Goal: Task Accomplishment & Management: Use online tool/utility

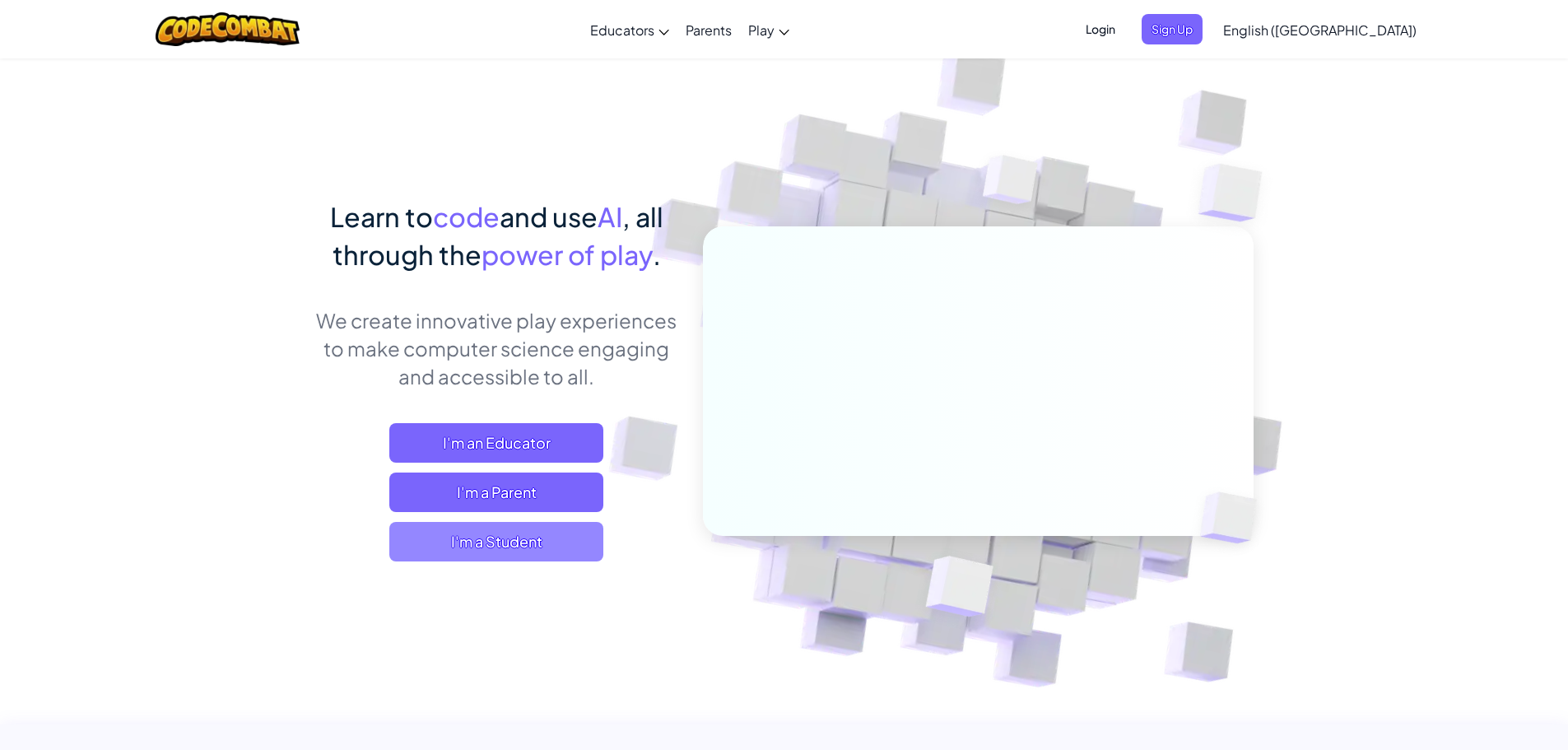
click at [538, 532] on span "I'm a Student" at bounding box center [496, 541] width 214 height 39
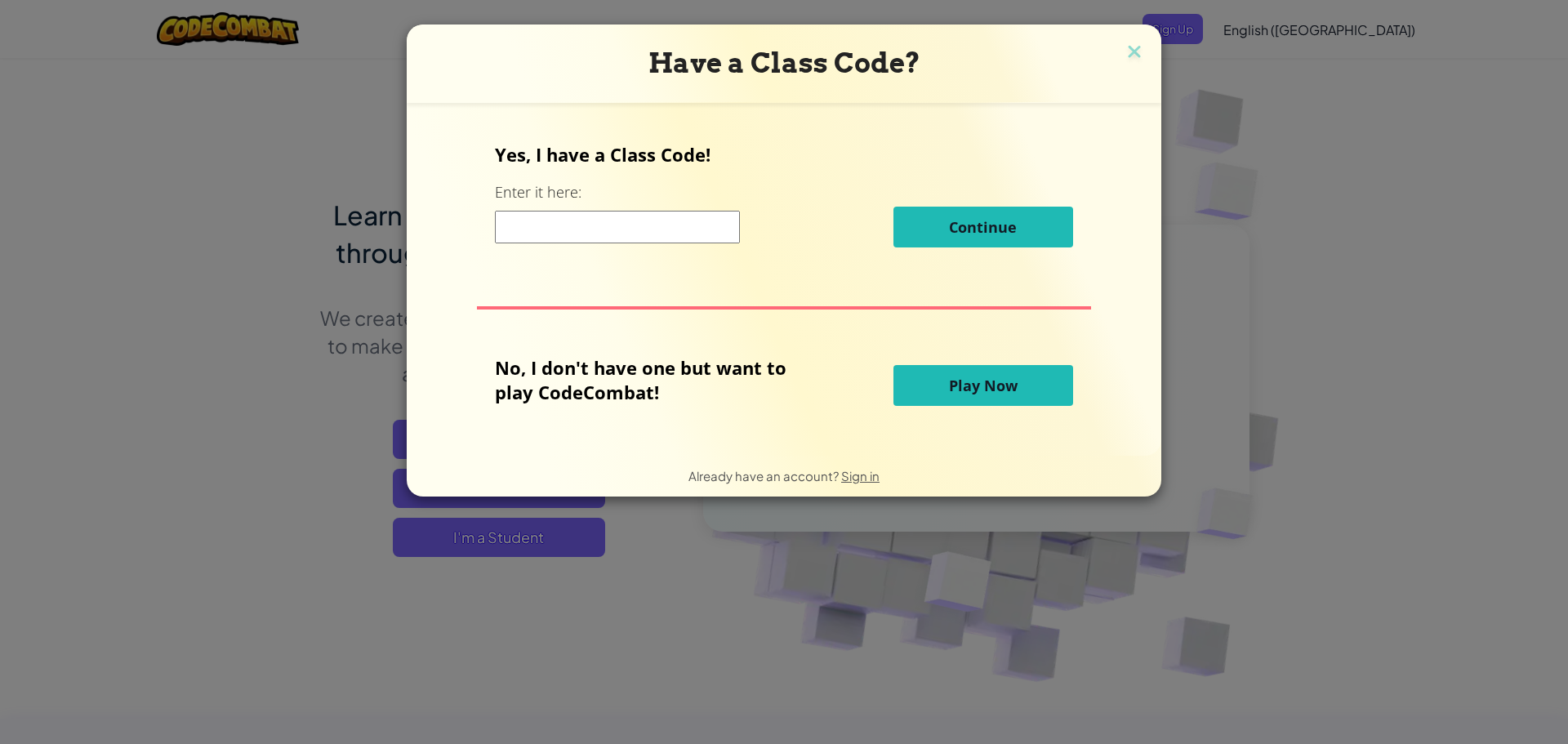
click at [939, 375] on button "Play Now" at bounding box center [983, 385] width 179 height 41
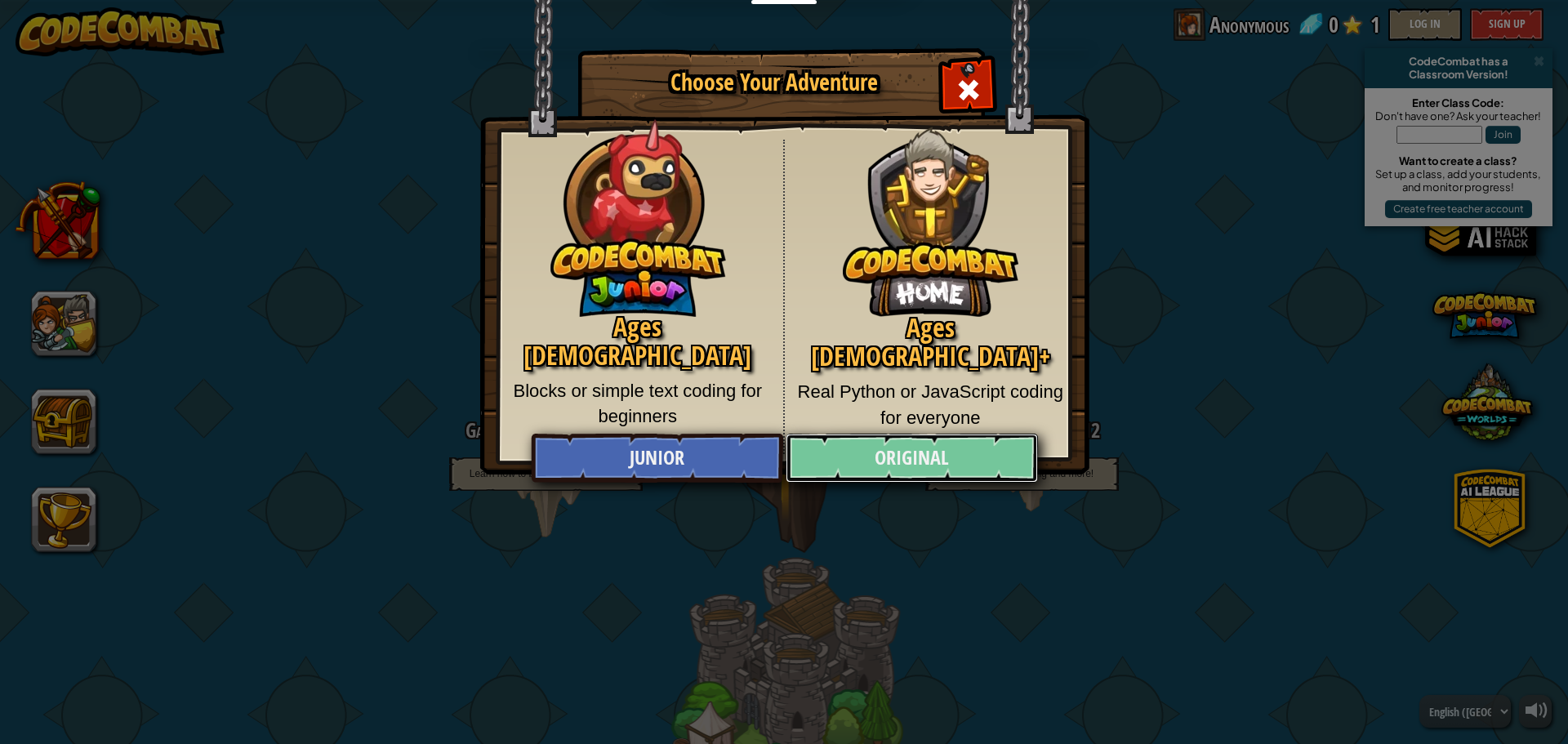
click at [920, 462] on link "Original" at bounding box center [911, 458] width 251 height 49
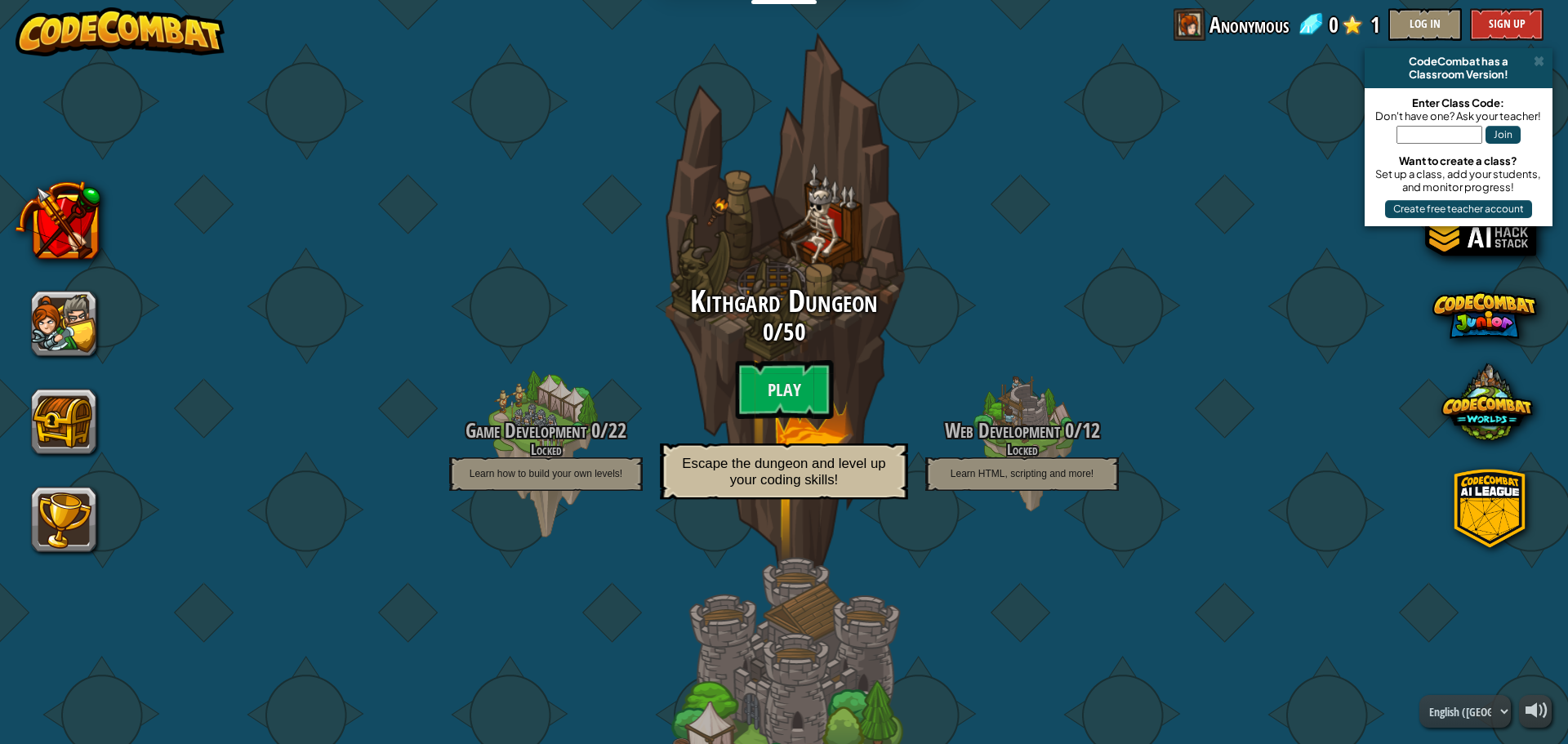
click at [763, 341] on span "0" at bounding box center [768, 331] width 11 height 34
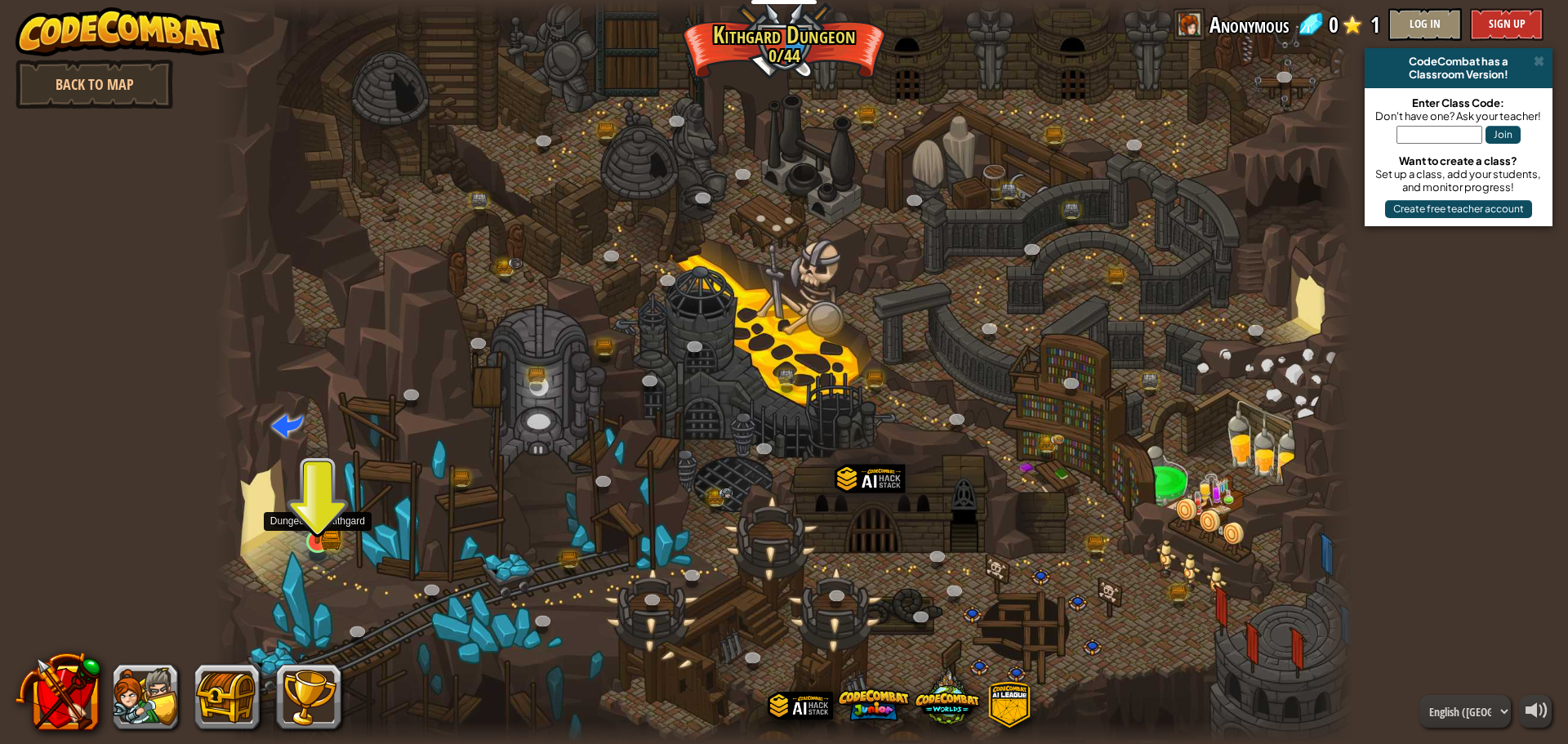
click at [309, 520] on img at bounding box center [318, 511] width 18 height 18
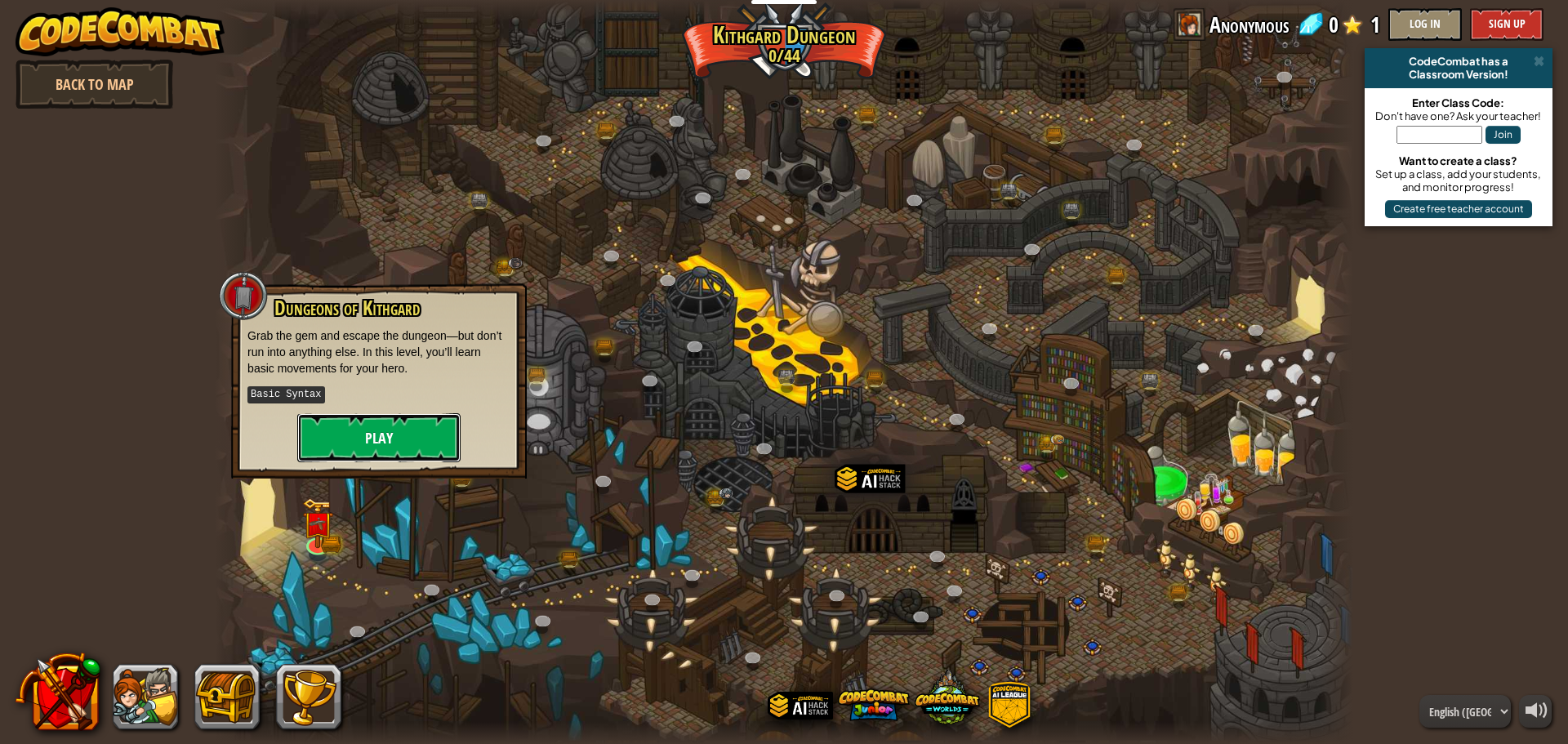
click at [426, 434] on button "Play" at bounding box center [378, 438] width 163 height 49
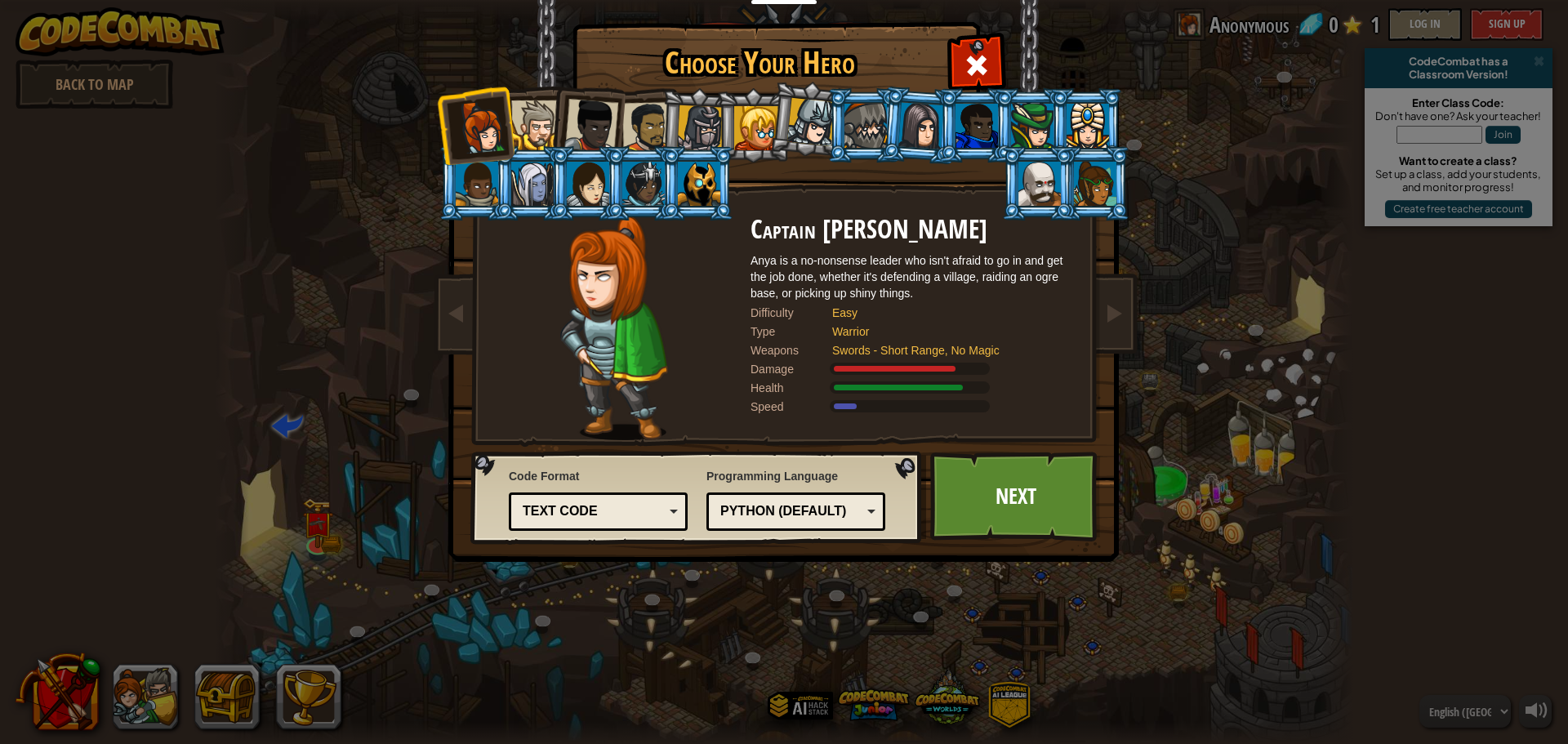
click at [629, 510] on div "Text code" at bounding box center [593, 511] width 141 height 19
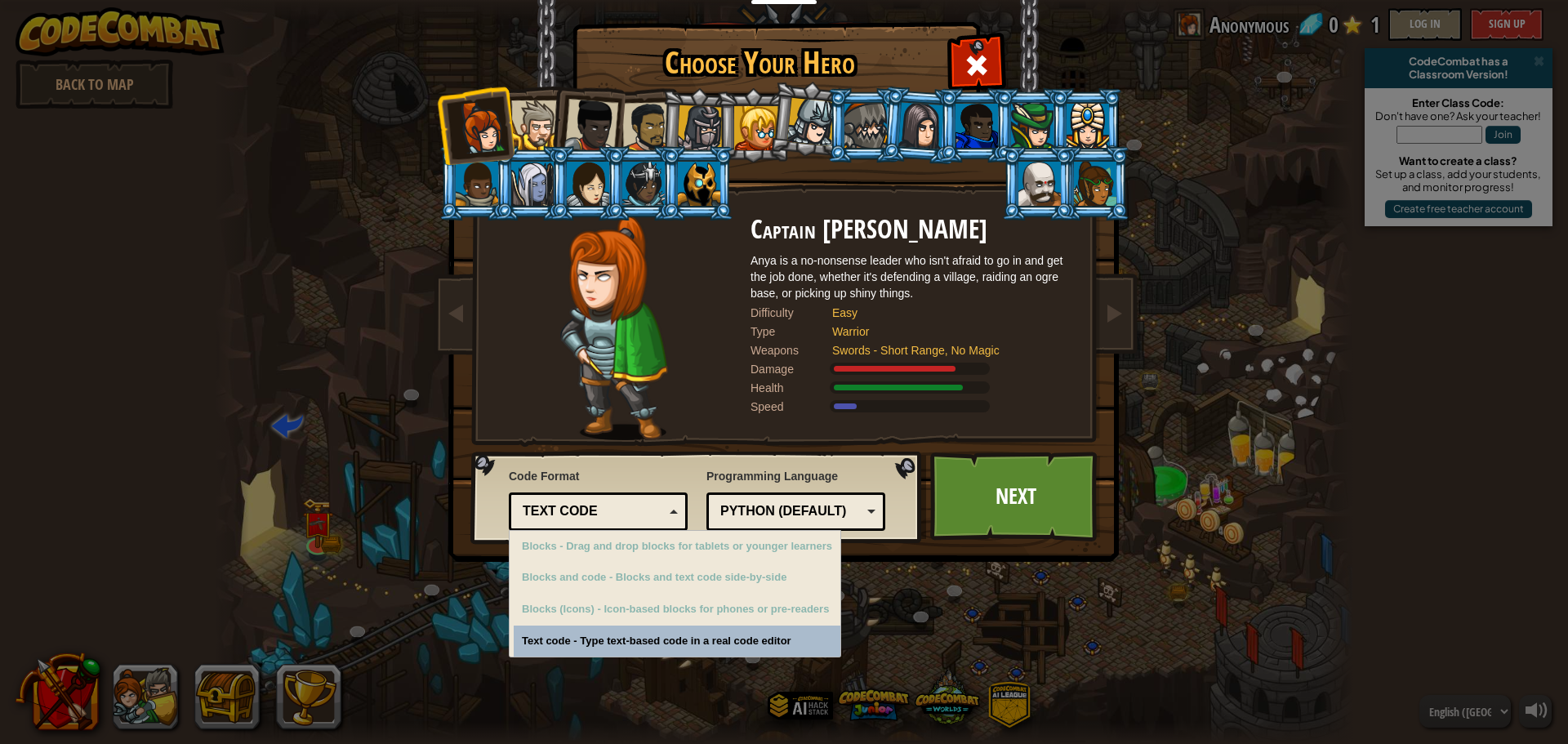
click at [659, 478] on span "Code Format" at bounding box center [599, 476] width 179 height 16
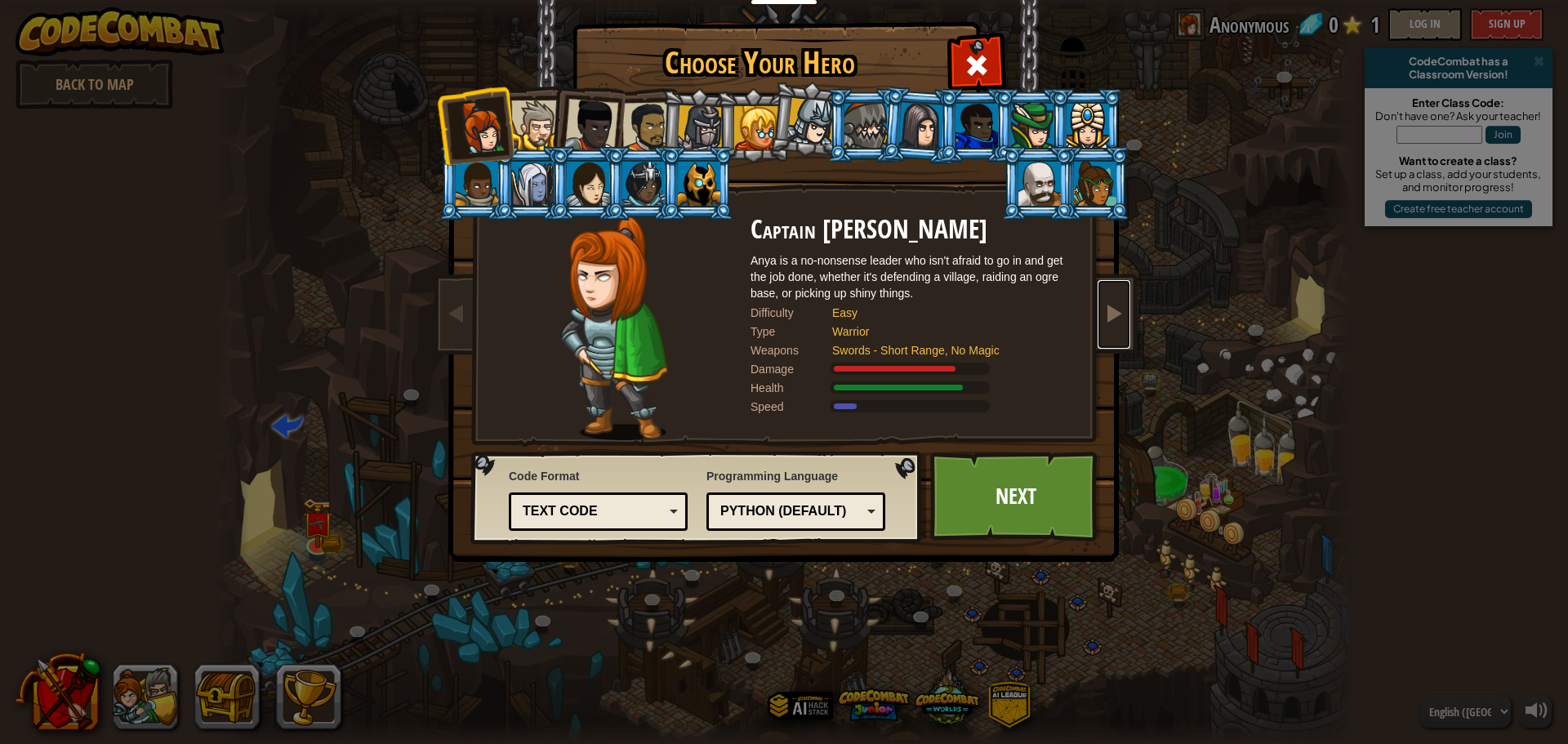
click at [1103, 303] on link at bounding box center [1114, 314] width 33 height 68
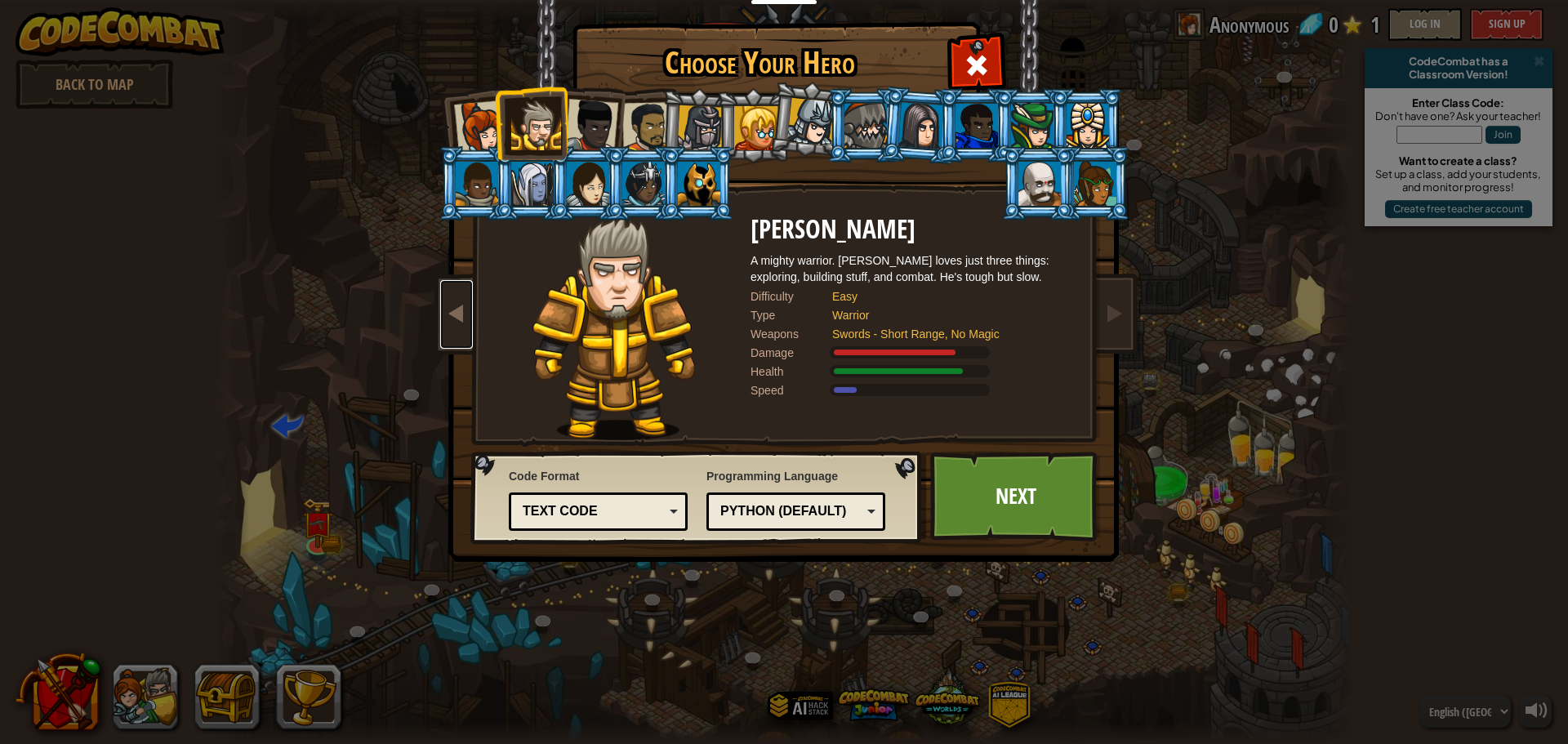
click at [454, 313] on span at bounding box center [456, 313] width 20 height 20
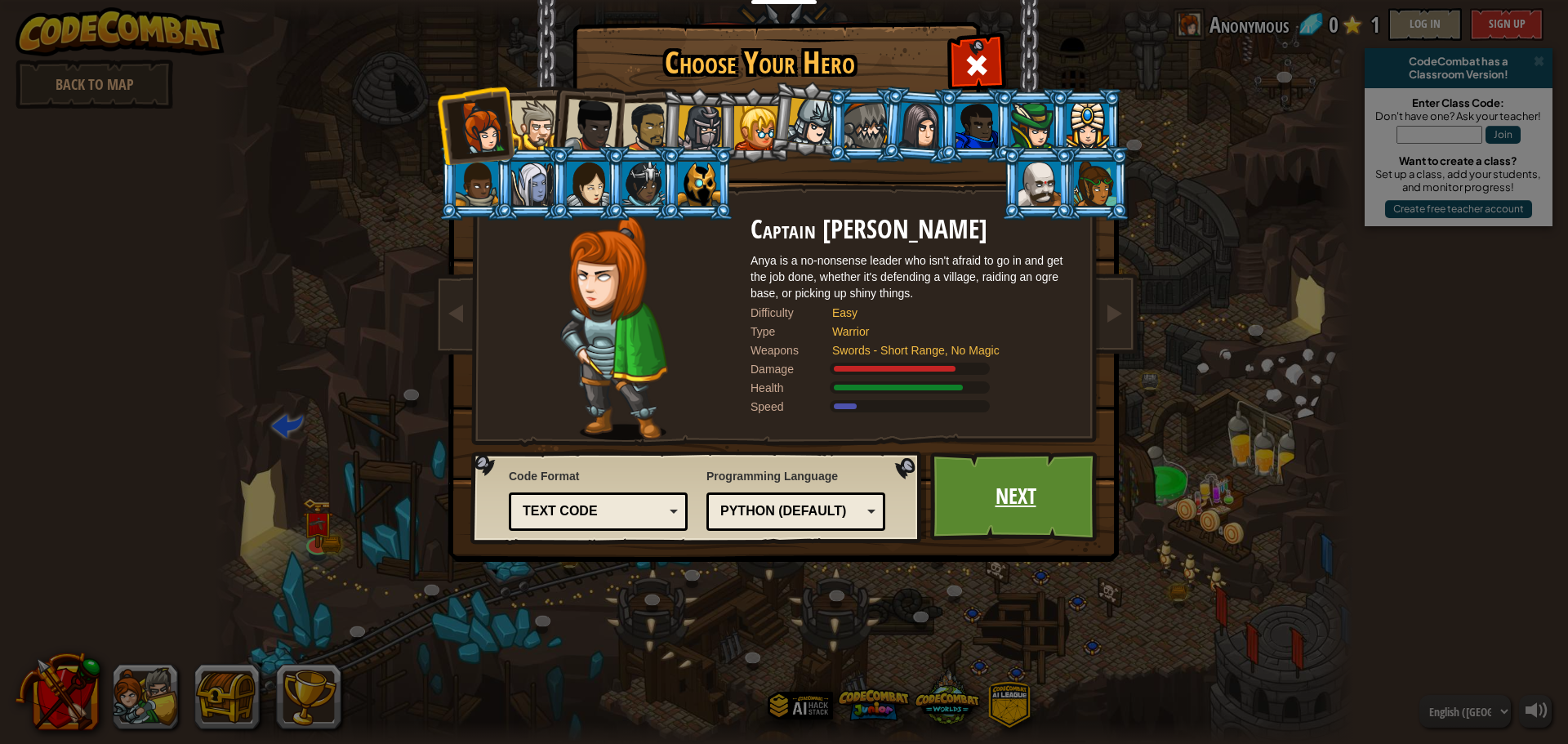
click at [1039, 501] on link "Next" at bounding box center [1015, 496] width 170 height 90
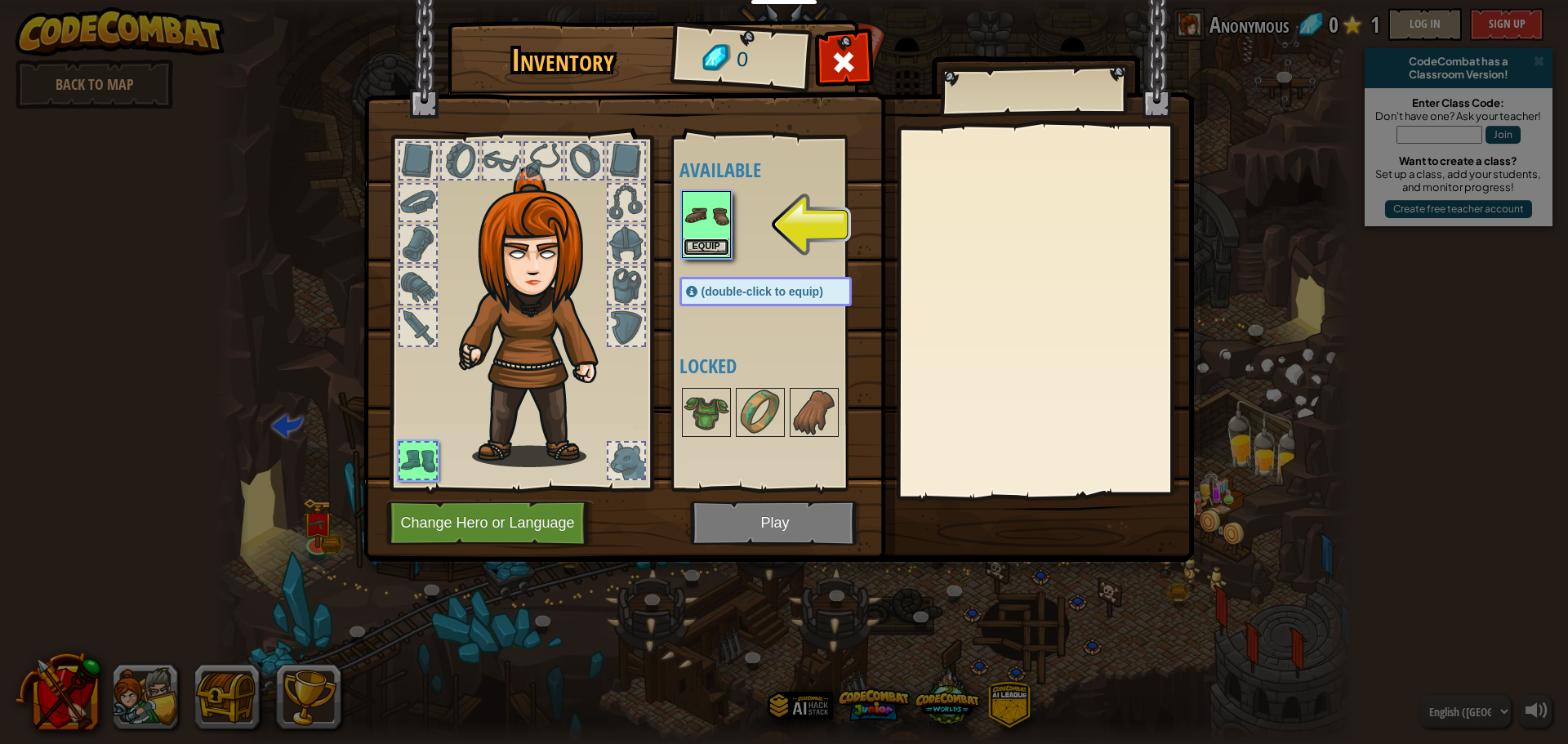
click at [712, 244] on button "Equip" at bounding box center [706, 247] width 46 height 17
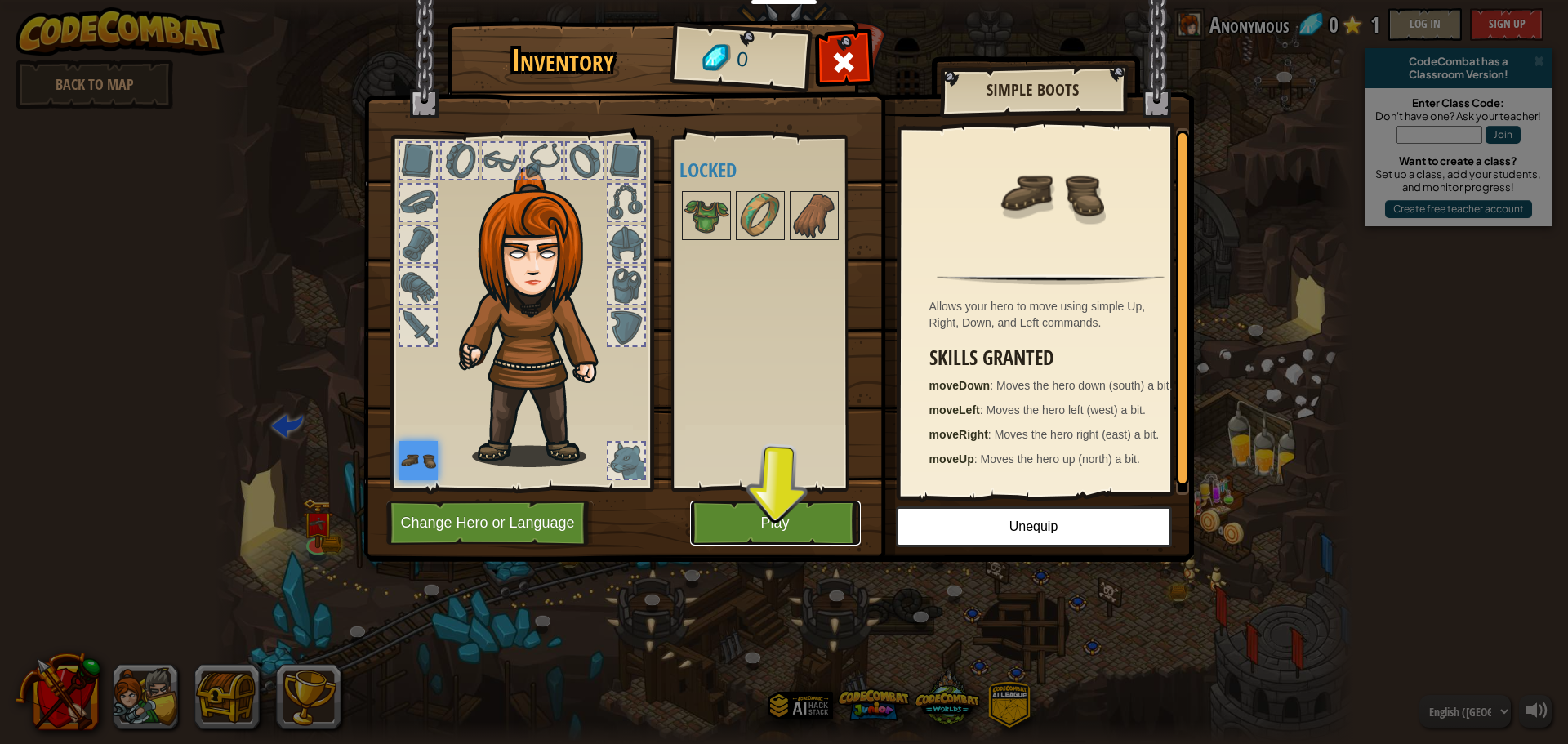
click at [760, 510] on button "Play" at bounding box center [775, 523] width 170 height 45
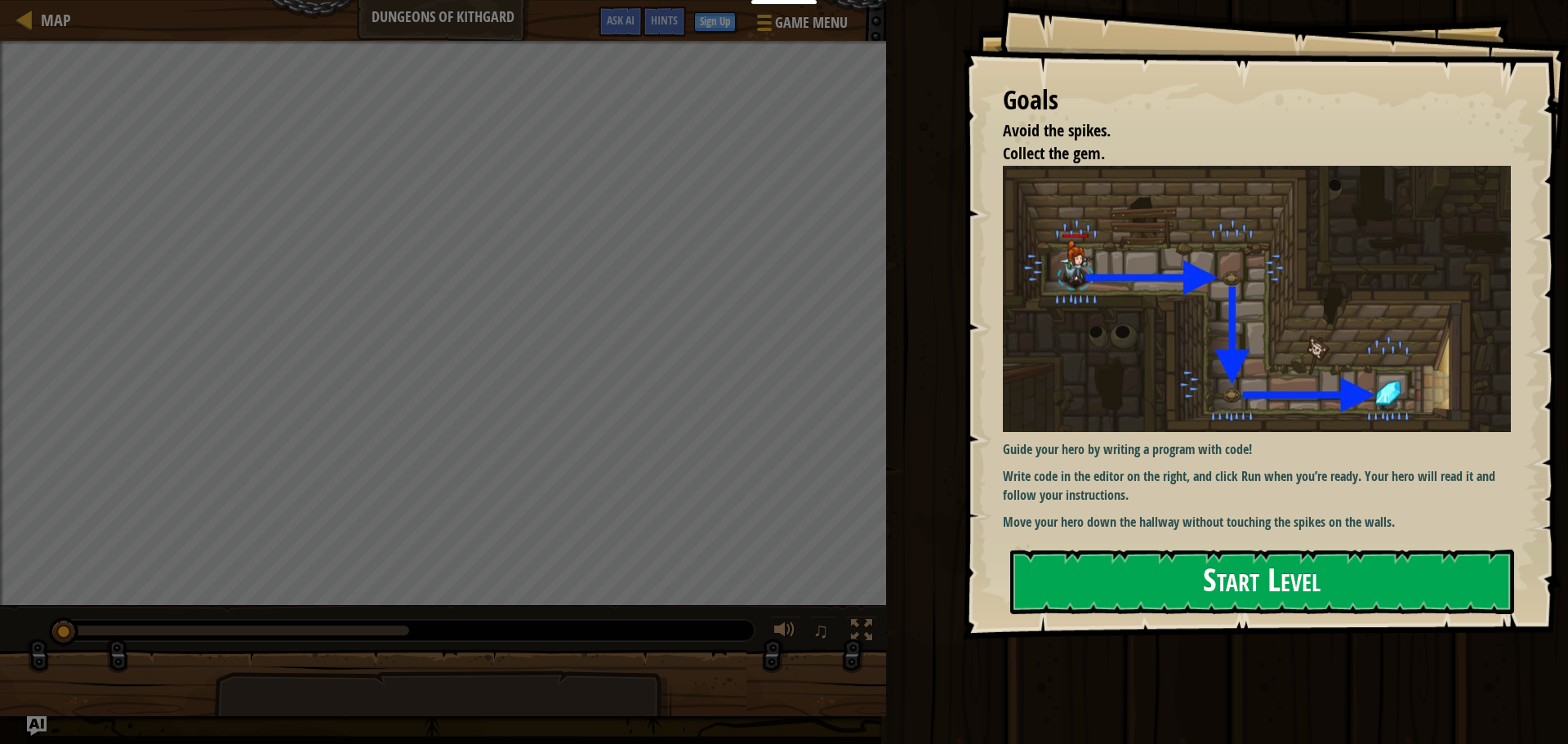
click at [1220, 578] on button "Start Level" at bounding box center [1262, 581] width 504 height 65
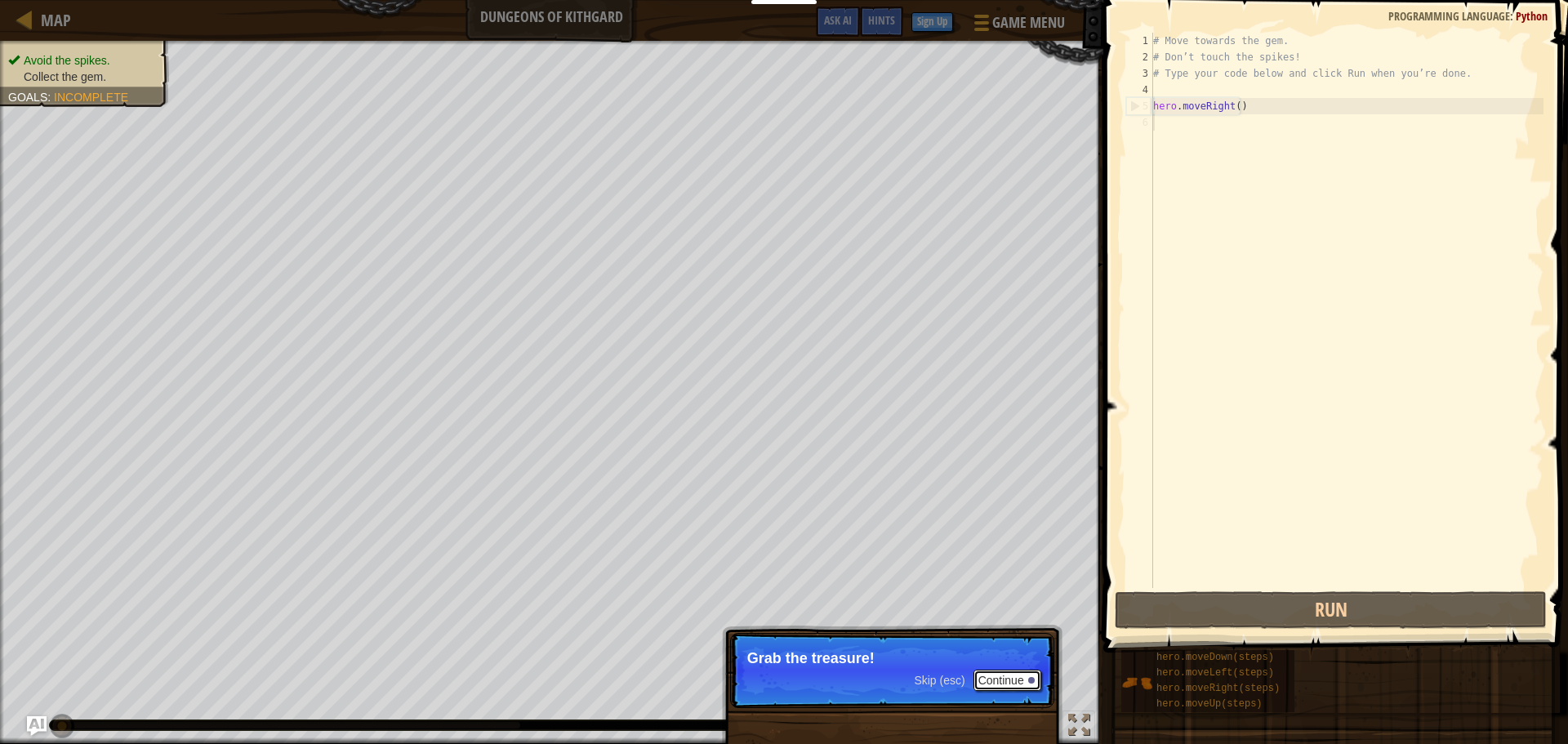
click at [1026, 676] on button "Continue" at bounding box center [1008, 679] width 67 height 21
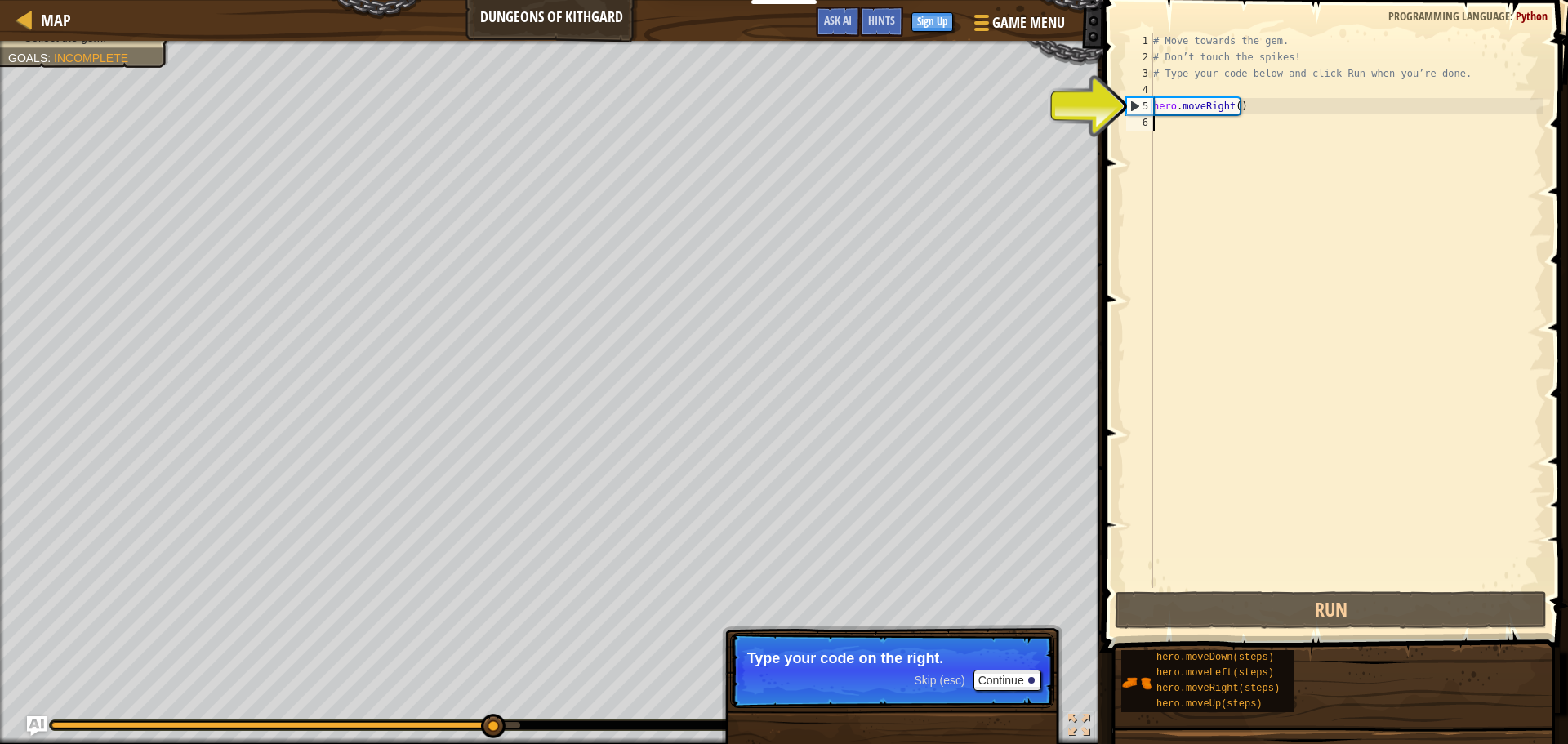
click at [1270, 114] on div "# Move towards the gem. # Don’t touch the spikes! # Type your code below and cl…" at bounding box center [1347, 327] width 394 height 588
type textarea "hero.moveRight()"
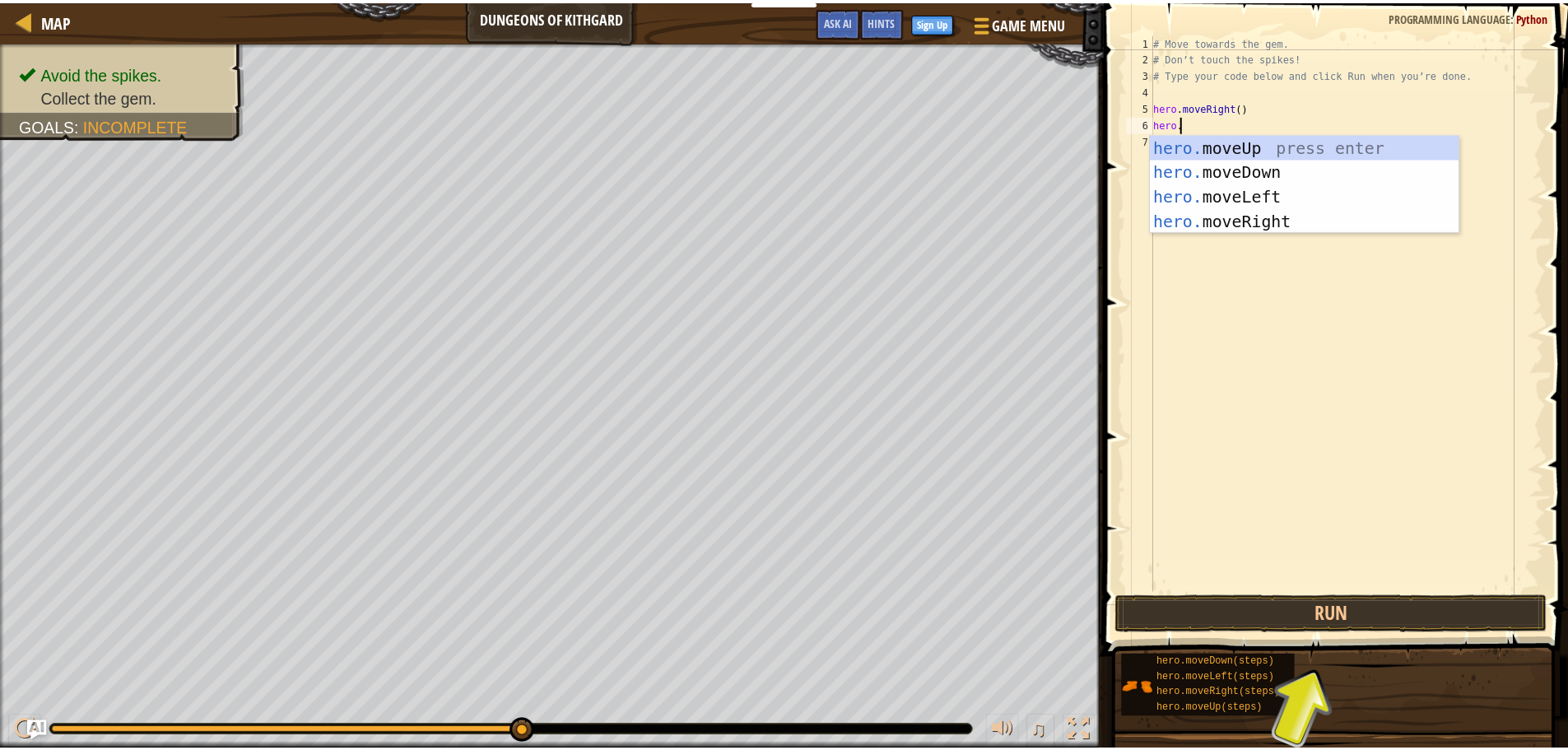
scroll to position [7, 2]
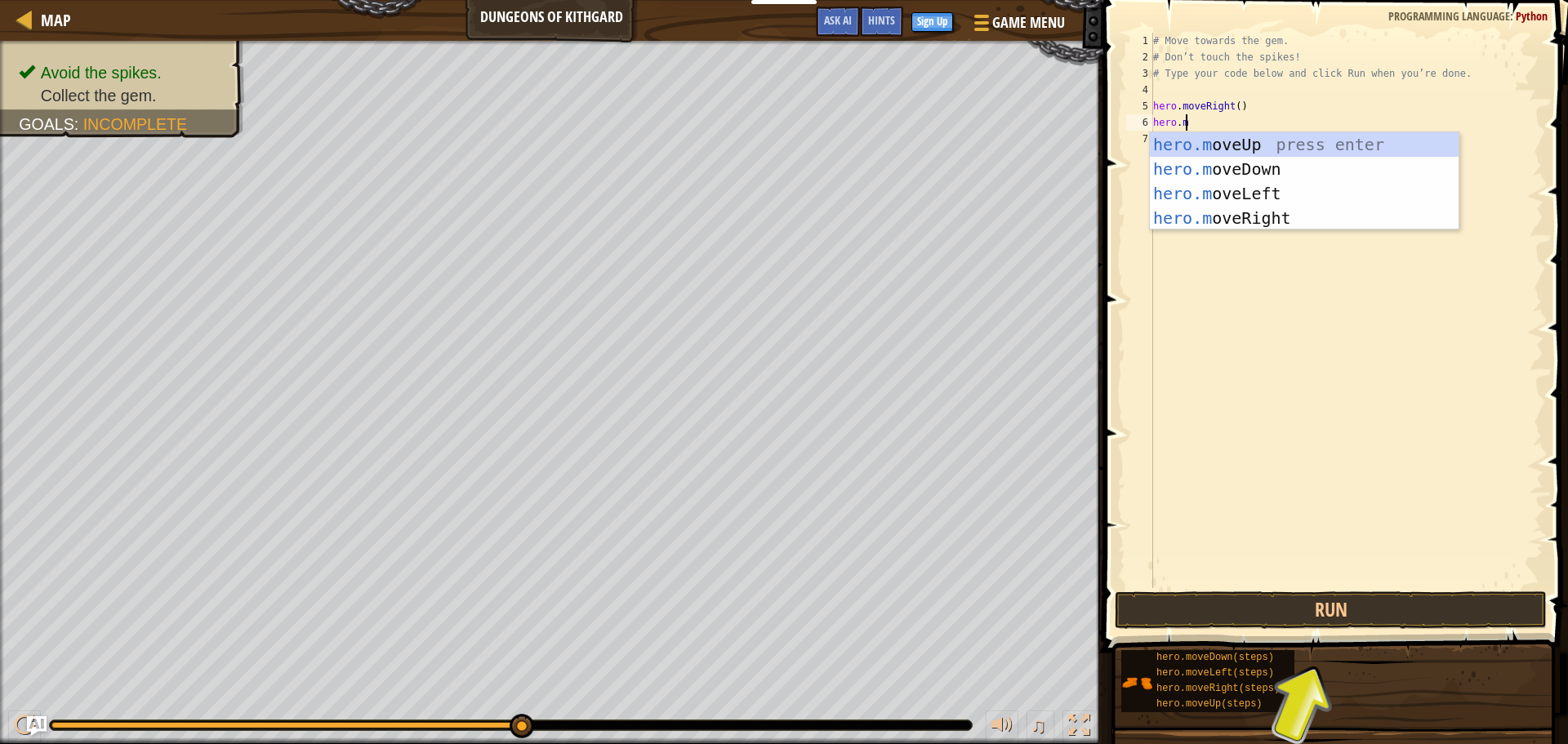
type textarea "[DOMAIN_NAME]"
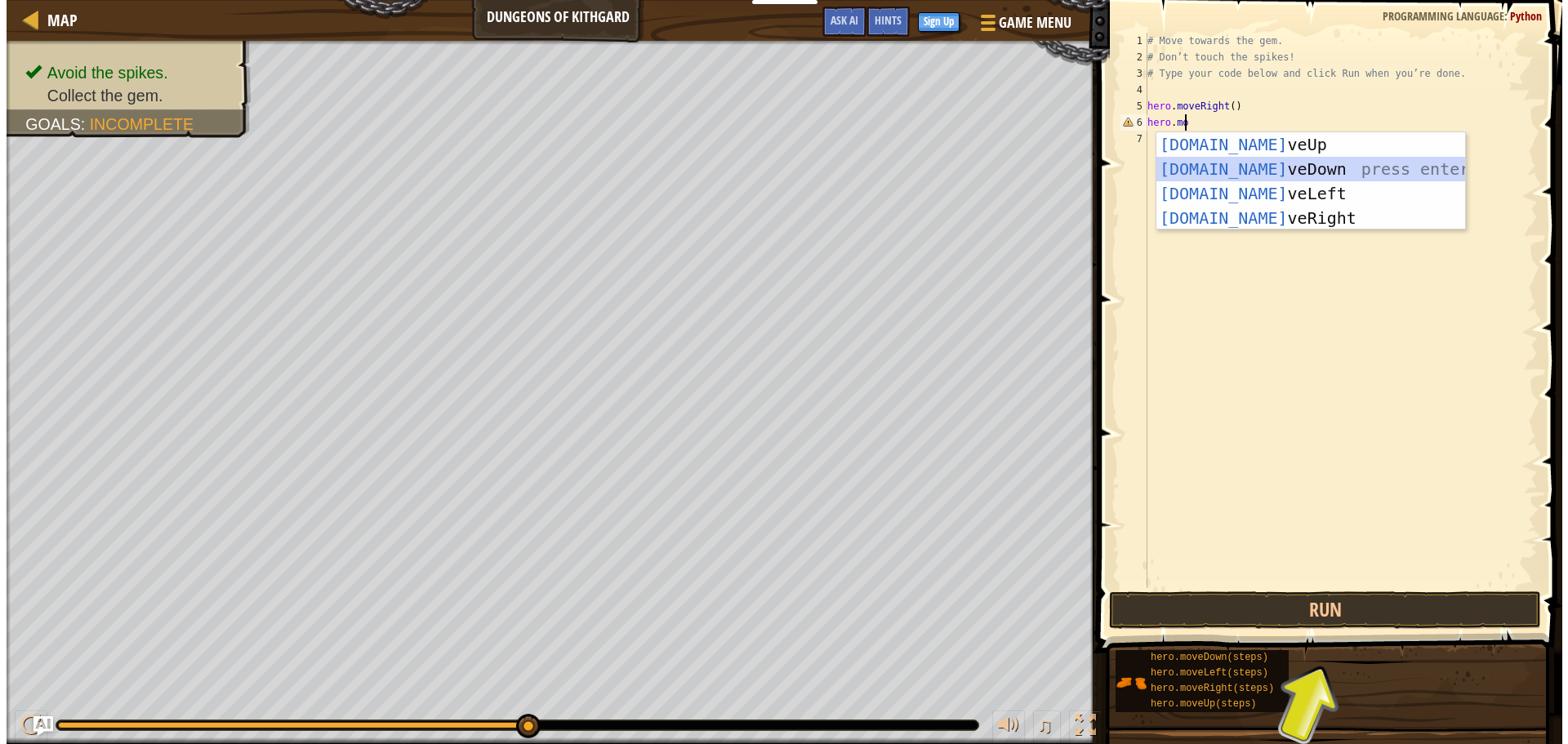
scroll to position [7, 0]
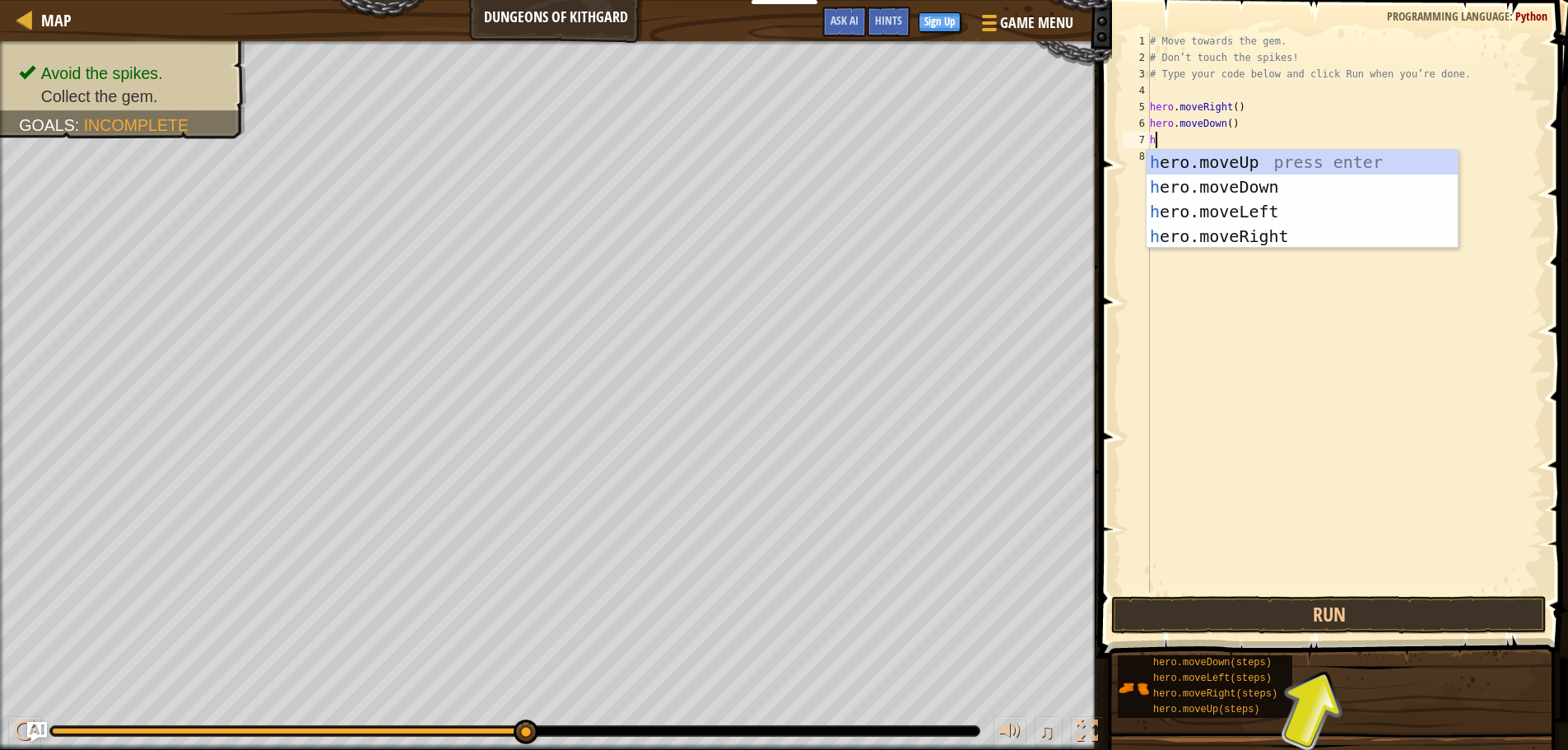
type textarea "her"
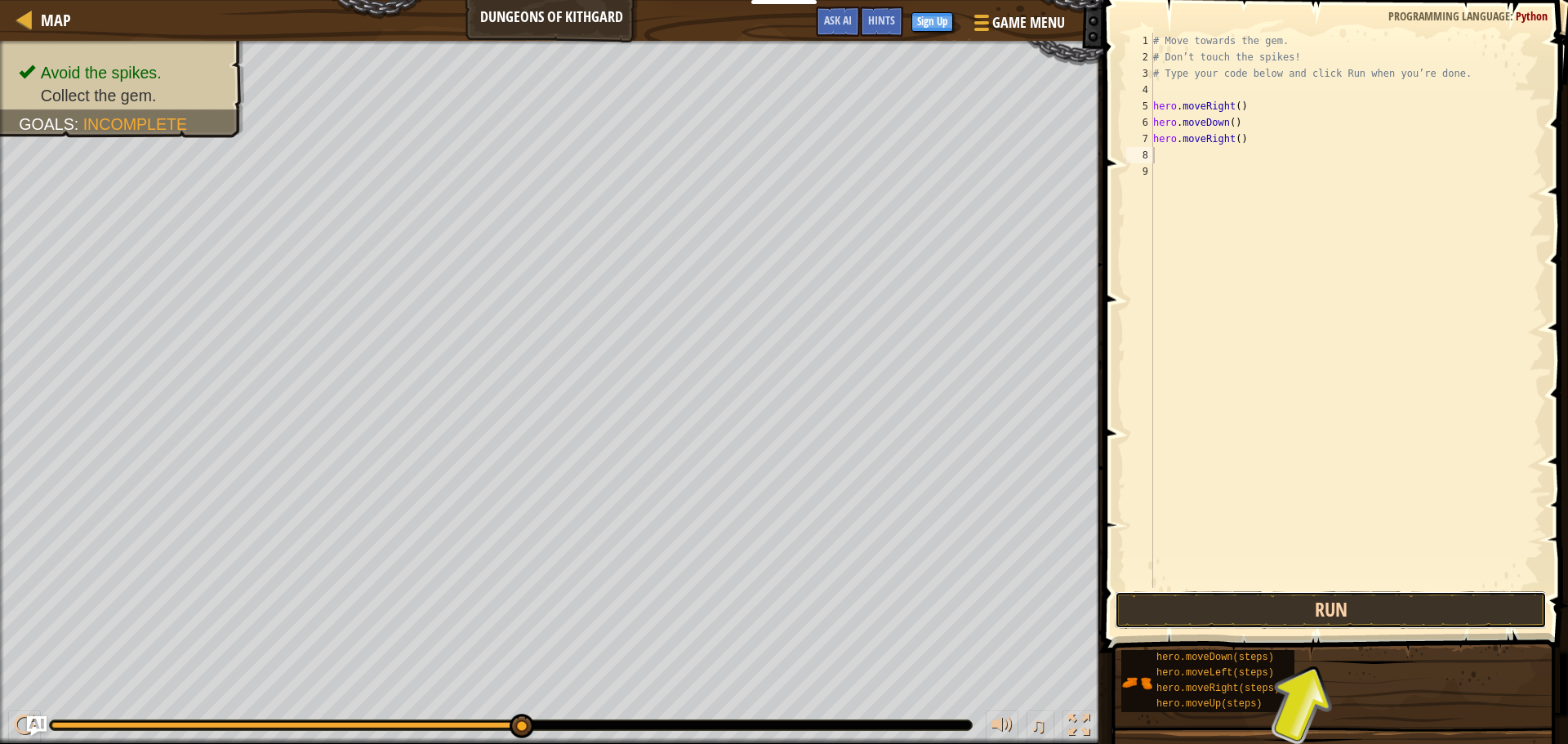
click at [1346, 607] on button "Run" at bounding box center [1331, 609] width 432 height 37
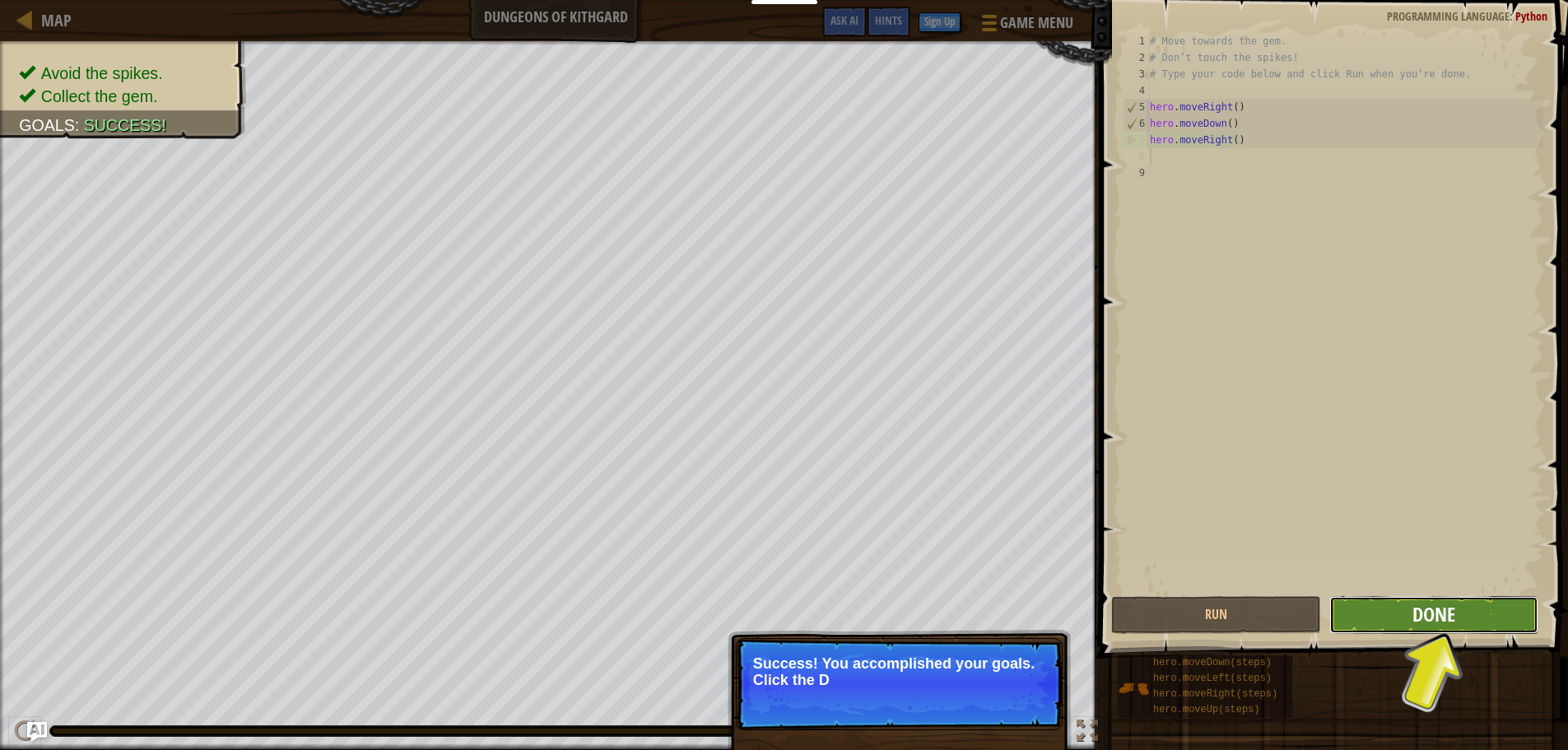
click at [1445, 616] on span "Done" at bounding box center [1434, 613] width 43 height 27
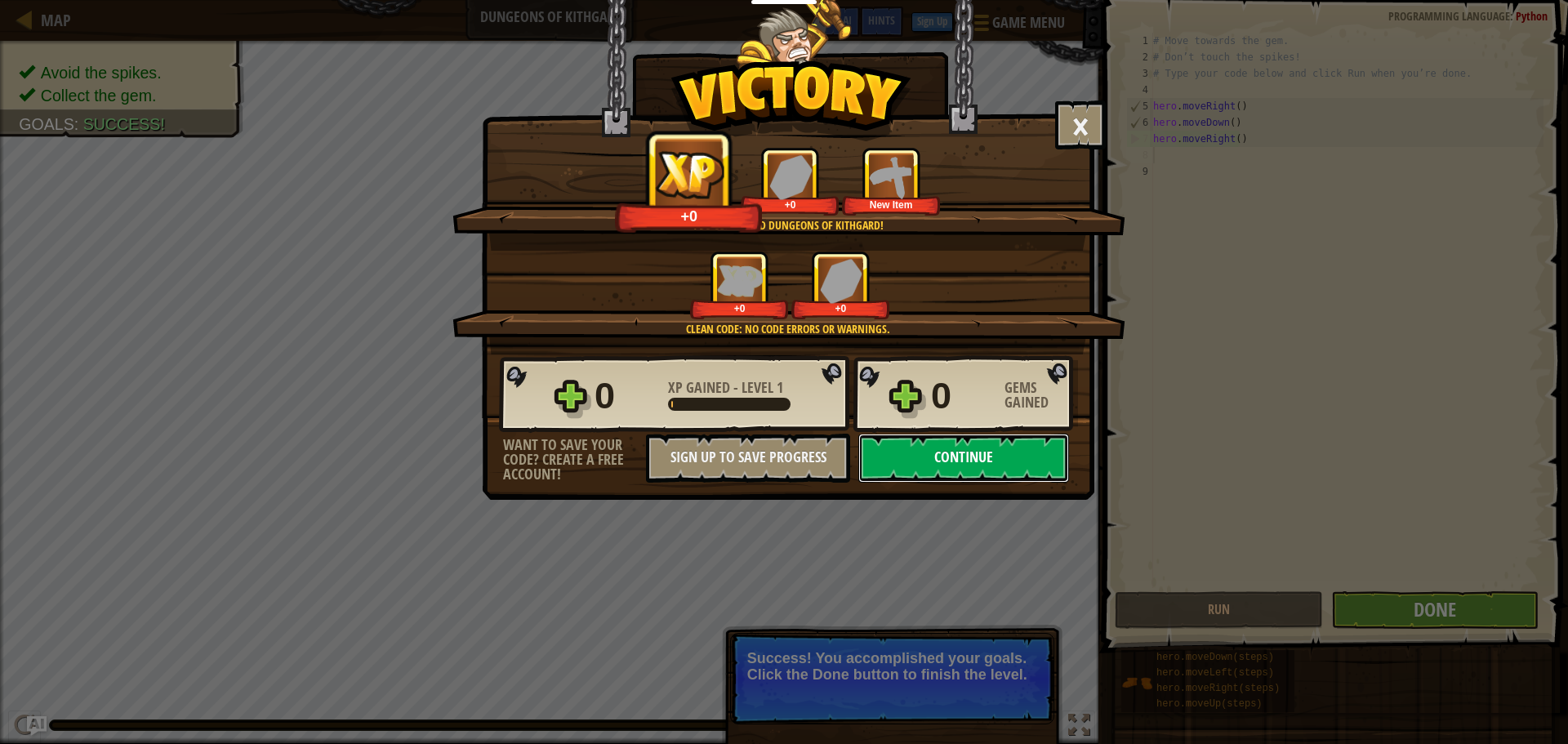
click at [1013, 452] on button "Continue" at bounding box center [963, 458] width 210 height 49
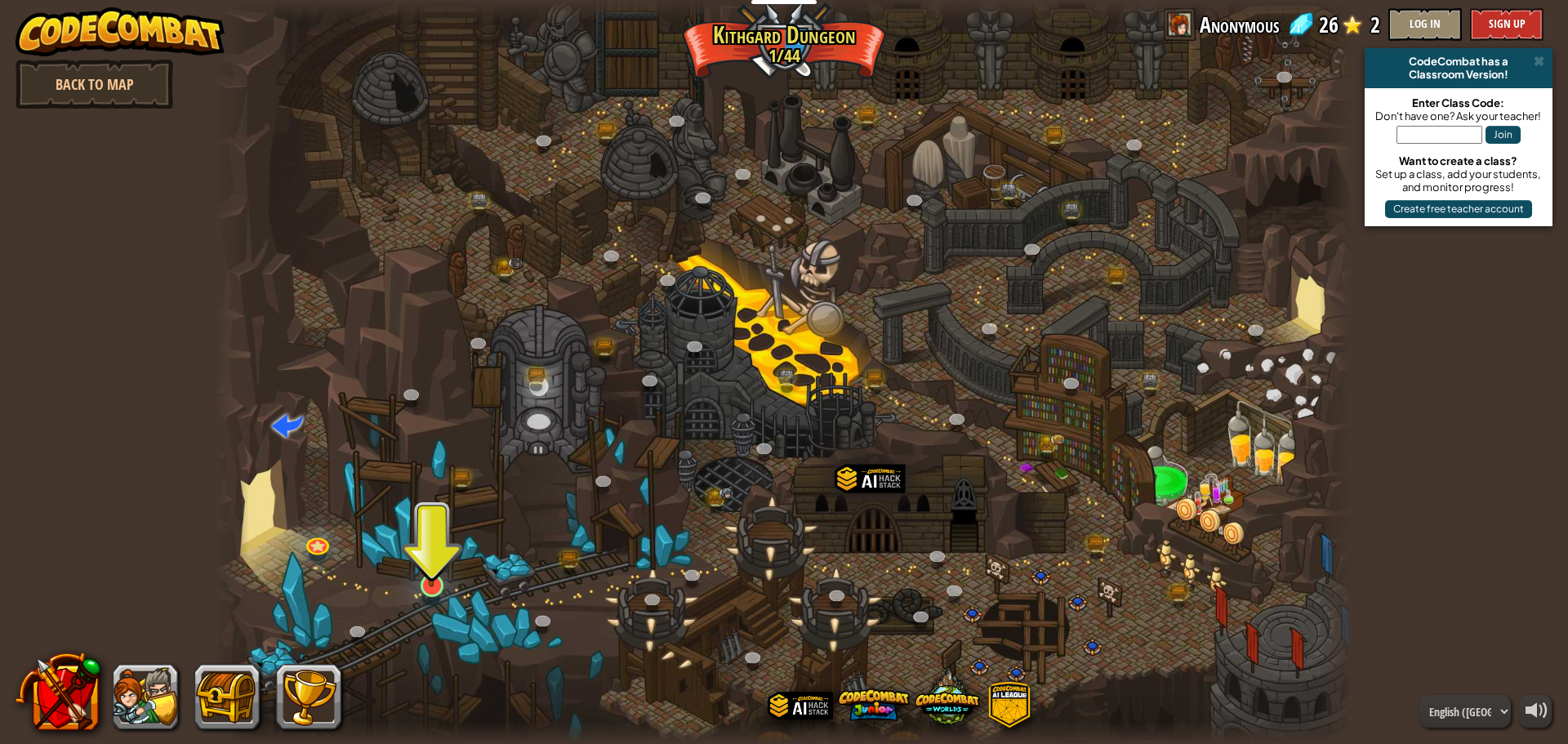
click at [426, 573] on img at bounding box center [431, 552] width 30 height 69
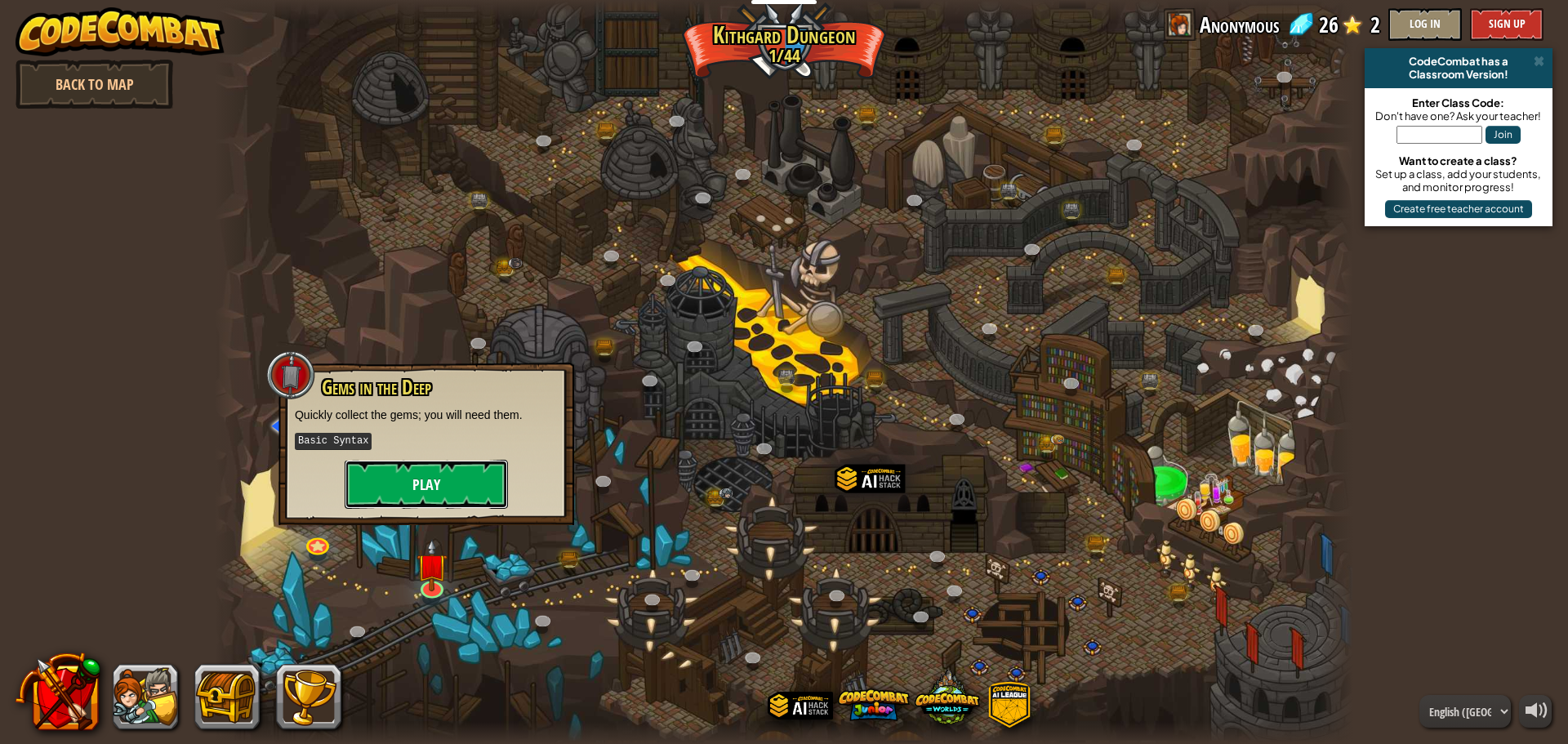
click at [441, 480] on button "Play" at bounding box center [425, 484] width 163 height 49
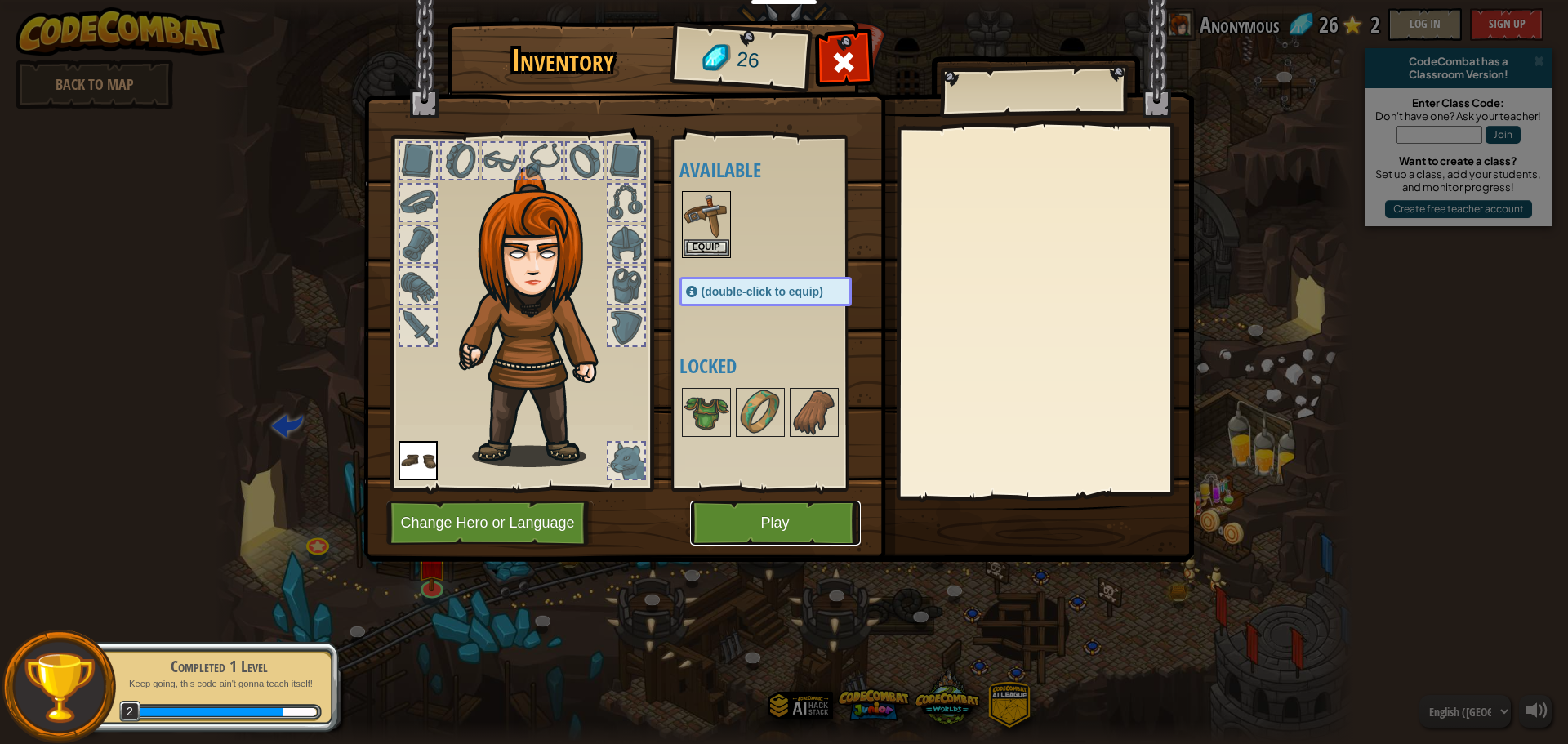
click at [748, 517] on button "Play" at bounding box center [775, 523] width 170 height 45
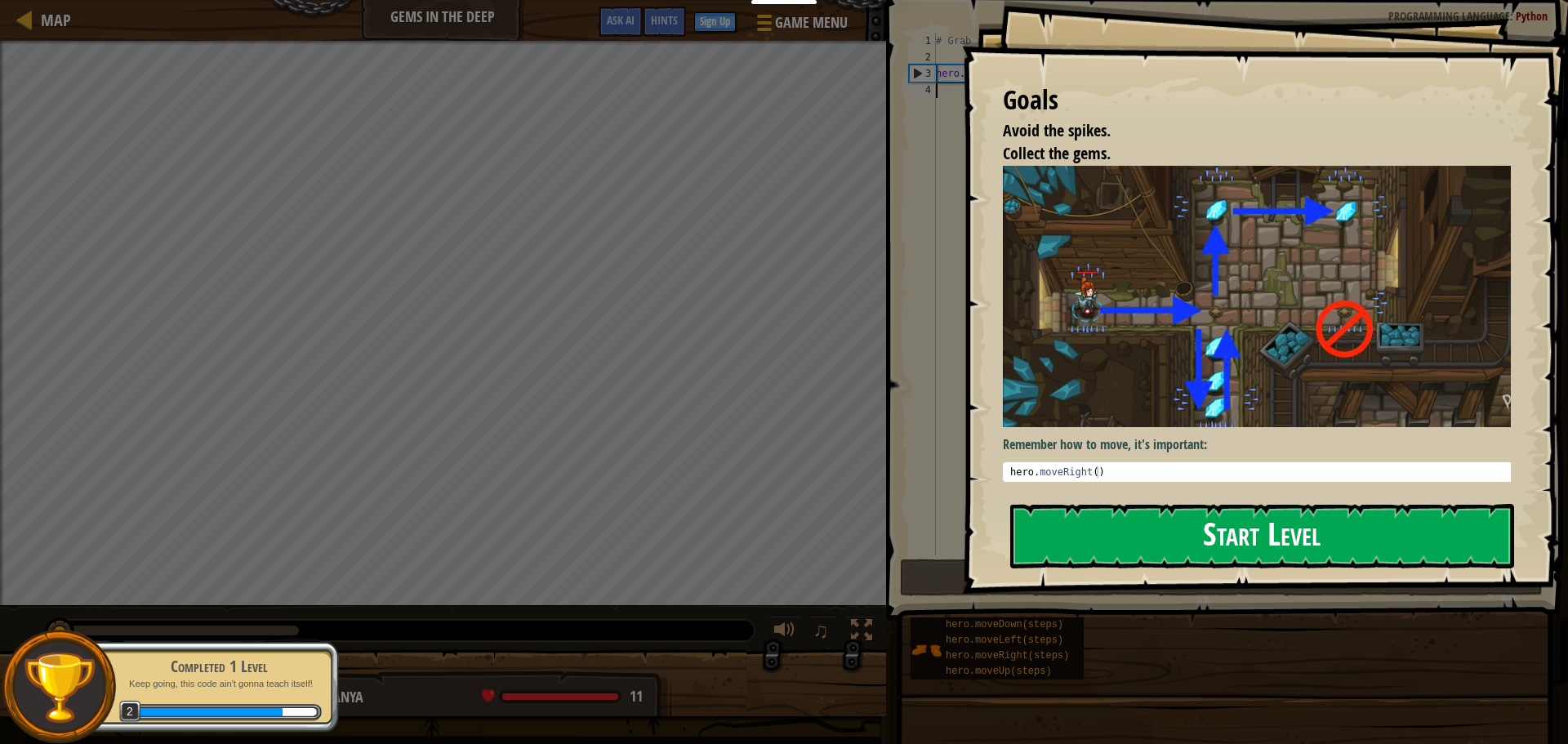
click at [1134, 545] on button "Start Level" at bounding box center [1262, 535] width 504 height 65
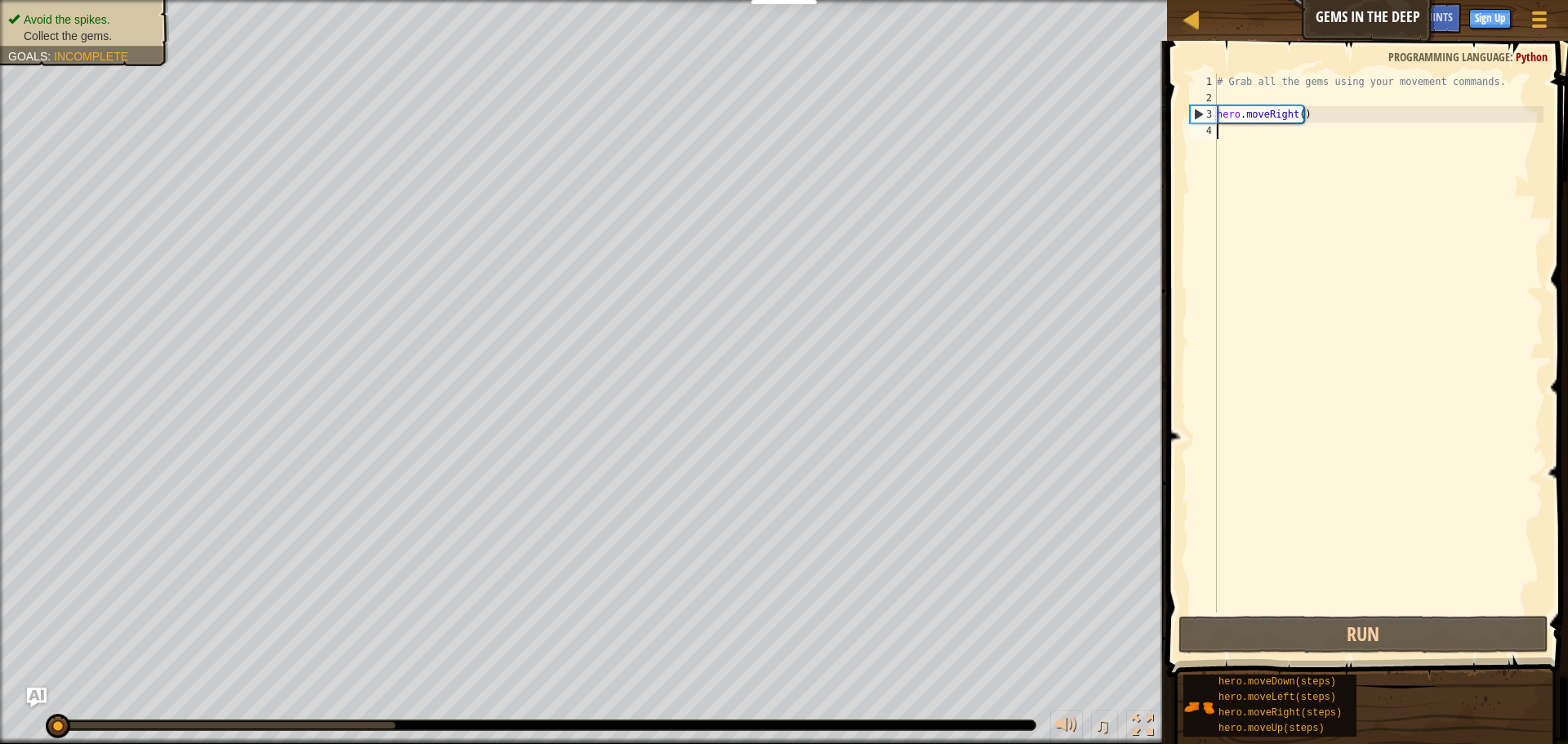
click at [1340, 115] on div "# Grab all the gems using your movement commands. hero . moveRight ( )" at bounding box center [1378, 360] width 330 height 572
type textarea "hero.moveRight()"
click at [1340, 115] on div "# Grab all the gems using your movement commands. hero . moveRight ( )" at bounding box center [1378, 360] width 330 height 572
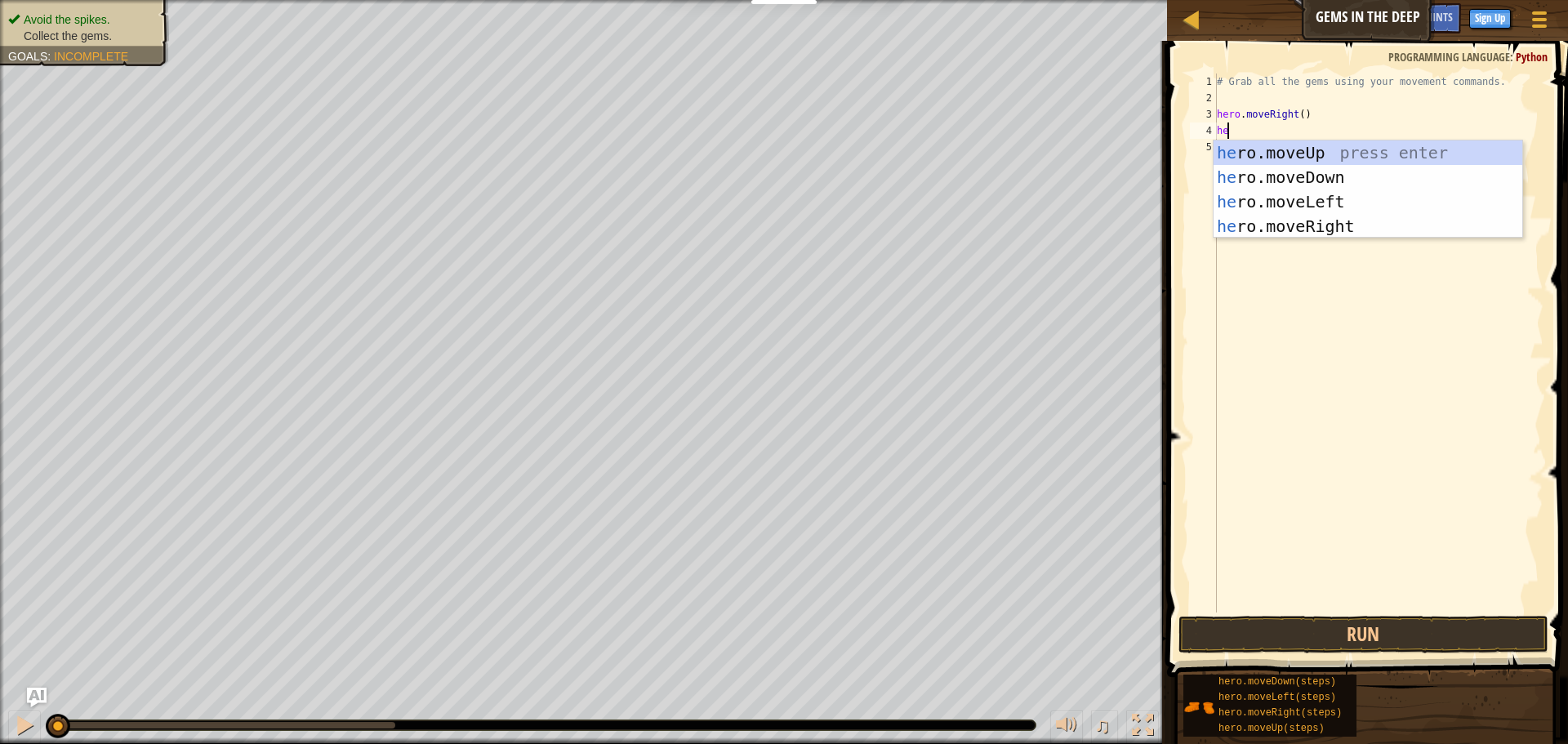
scroll to position [7, 1]
type textarea "hero"
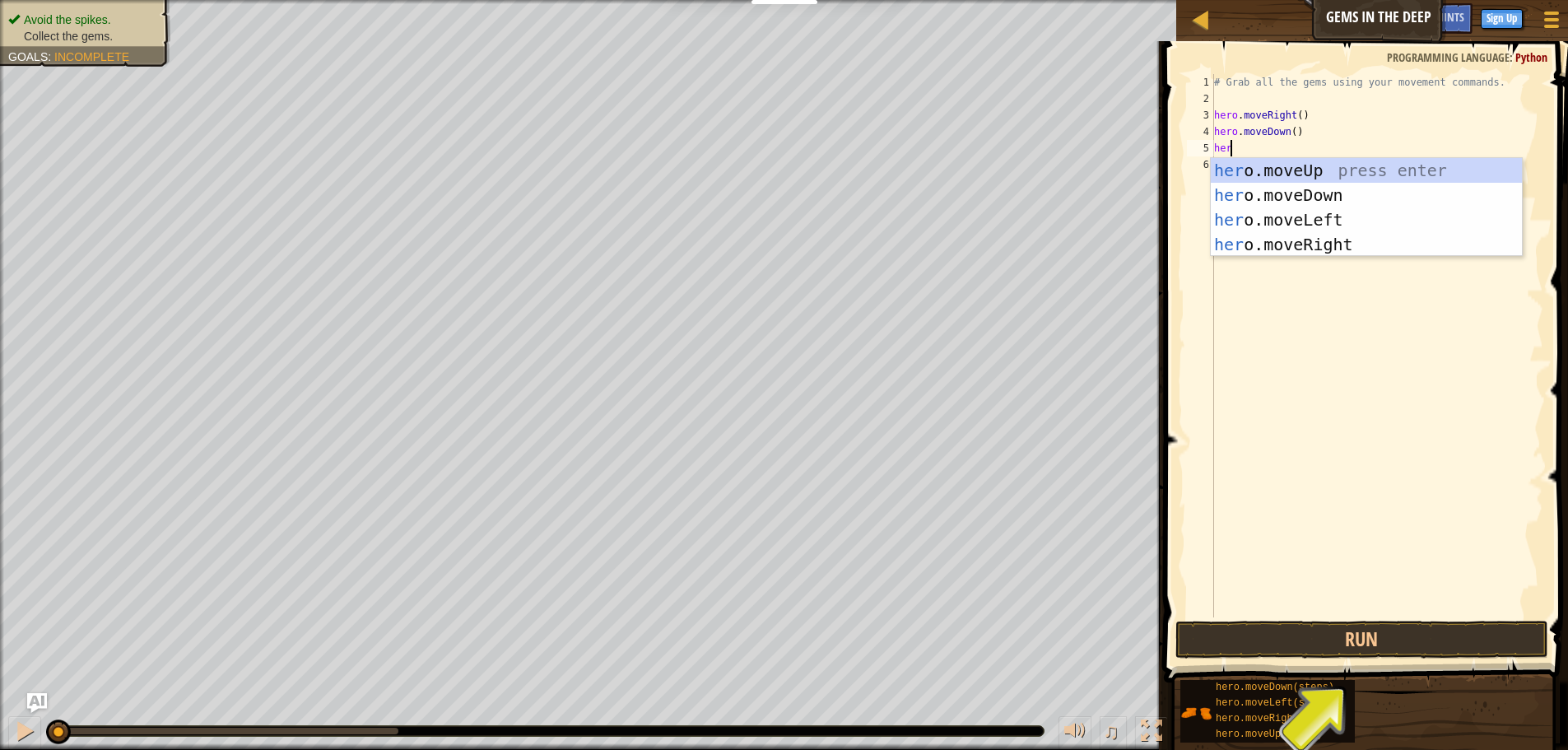
type textarea "hero"
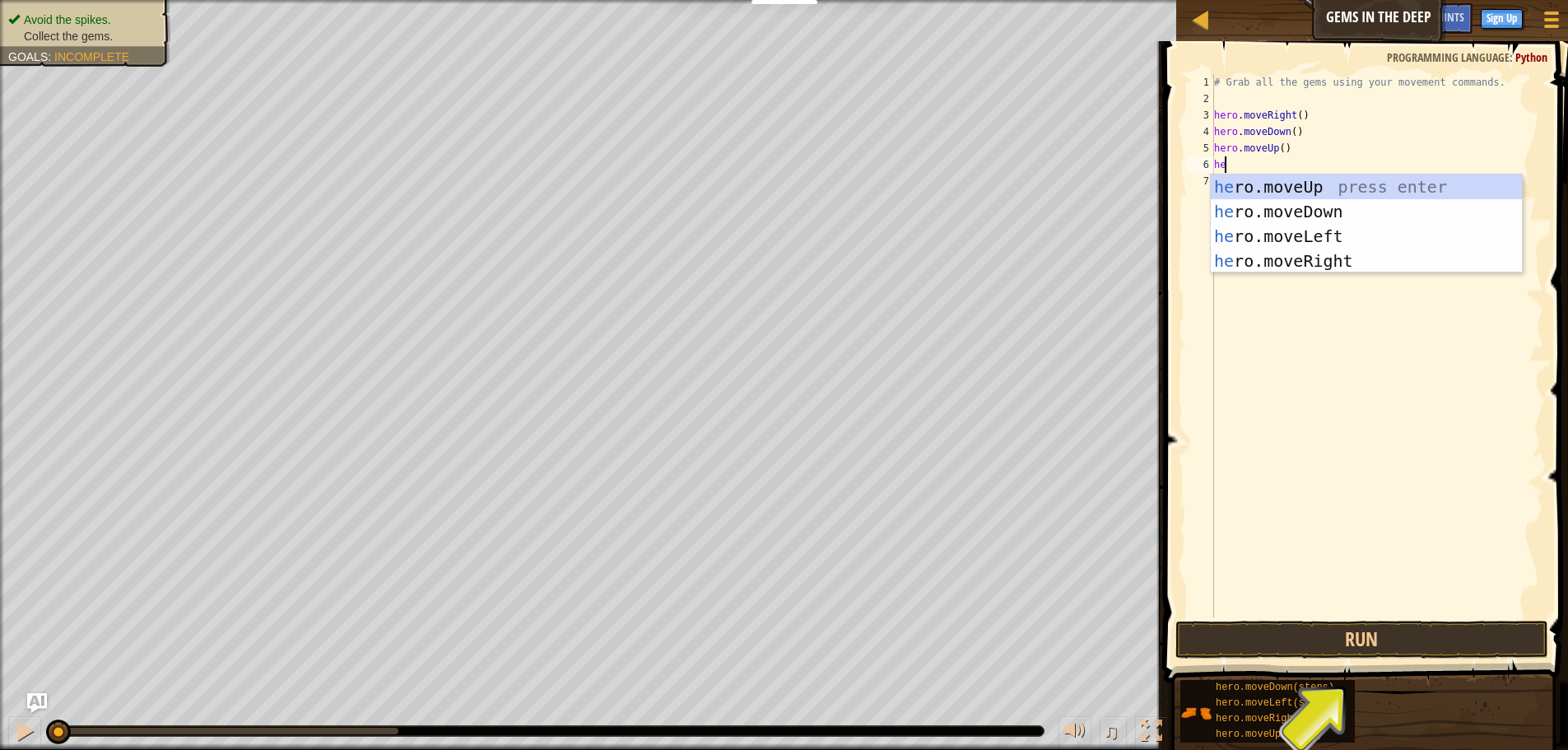
type textarea "her"
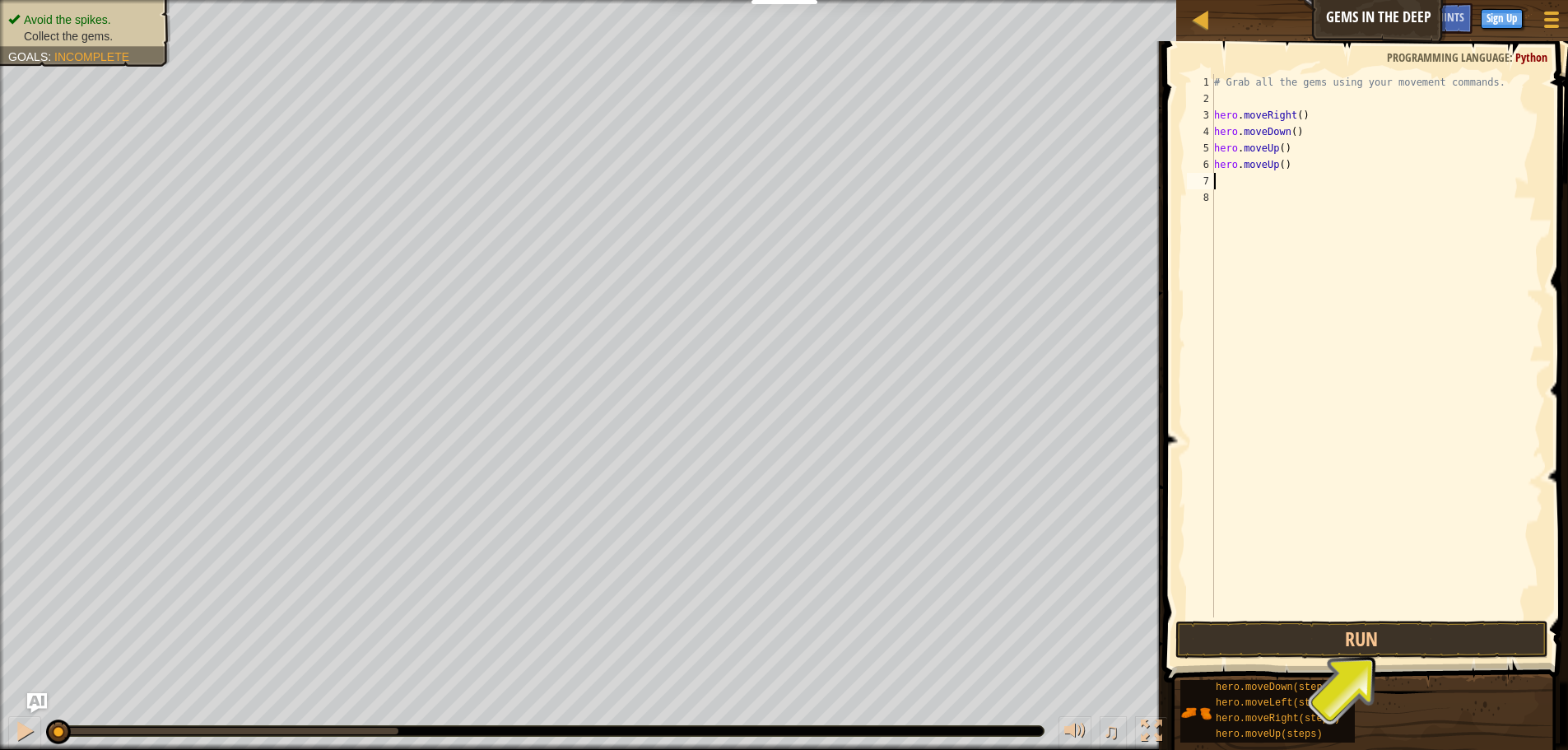
type textarea "her"
click at [1360, 640] on button "Run" at bounding box center [1361, 639] width 373 height 38
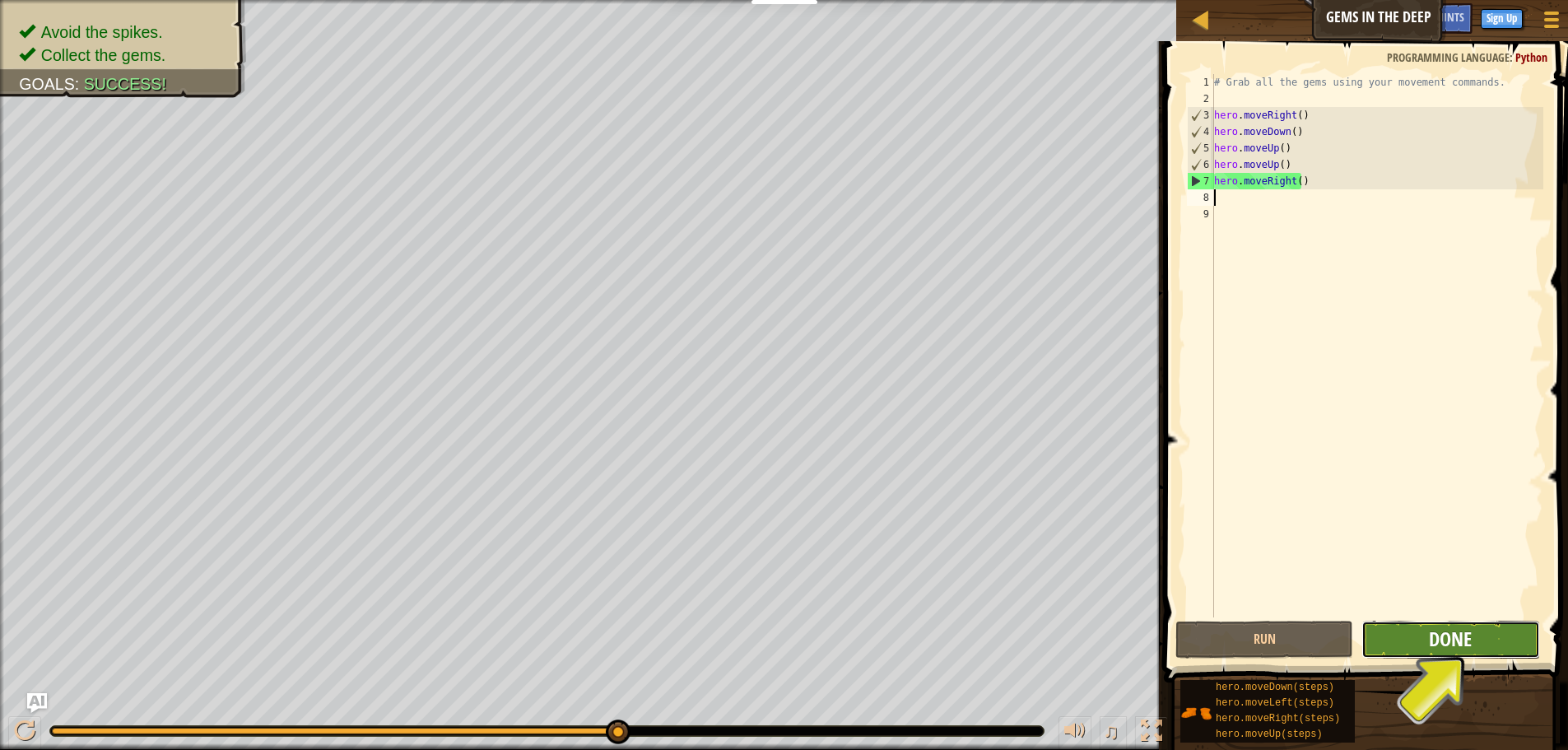
click at [1438, 638] on span "Done" at bounding box center [1450, 638] width 43 height 27
